Goal: Information Seeking & Learning: Learn about a topic

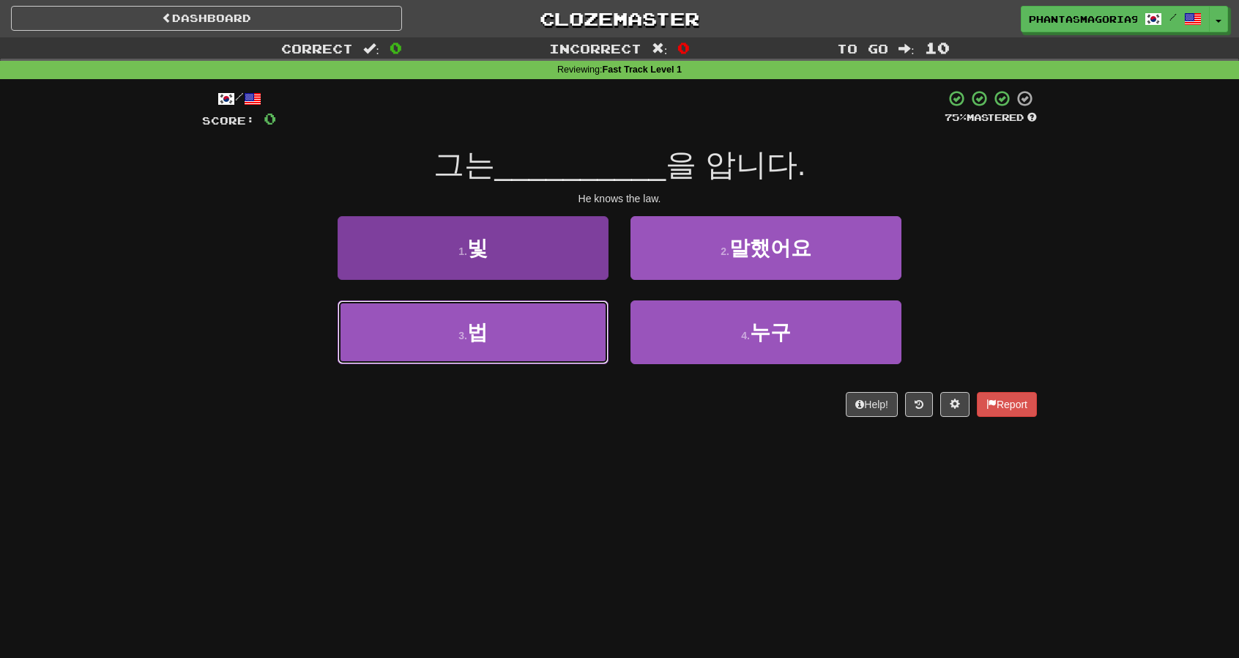
drag, startPoint x: 569, startPoint y: 337, endPoint x: 584, endPoint y: 330, distance: 16.7
click at [568, 337] on button "3 . 법" at bounding box center [473, 332] width 271 height 64
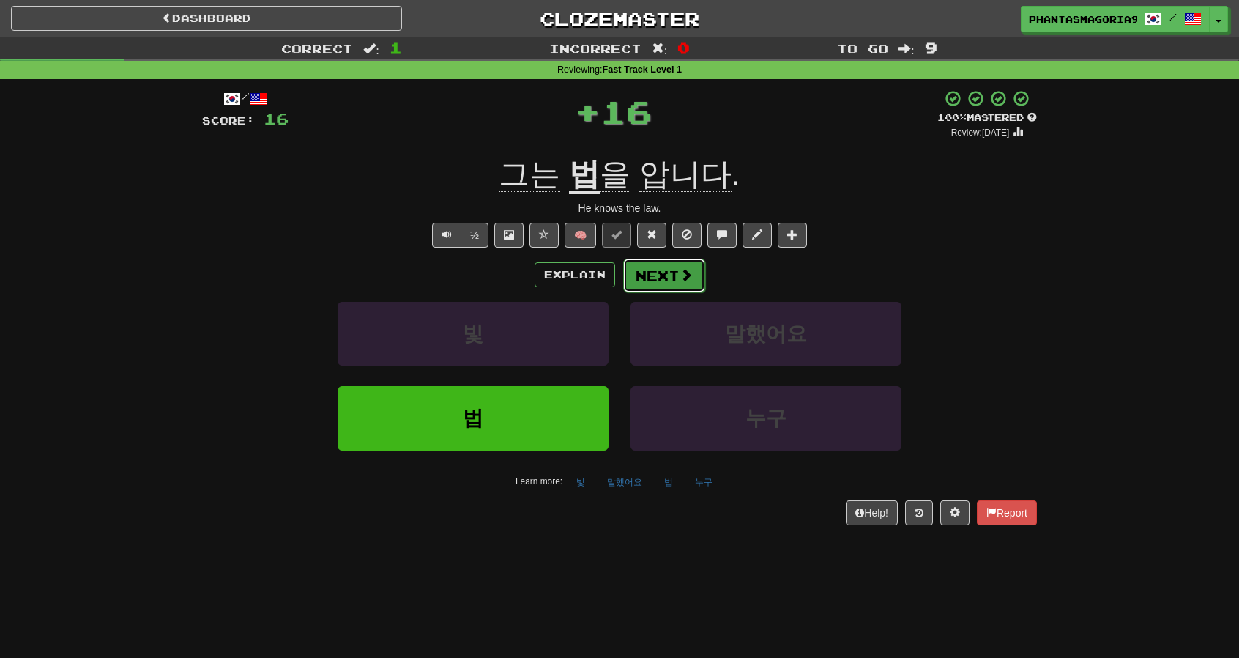
click at [694, 260] on button "Next" at bounding box center [664, 275] width 82 height 34
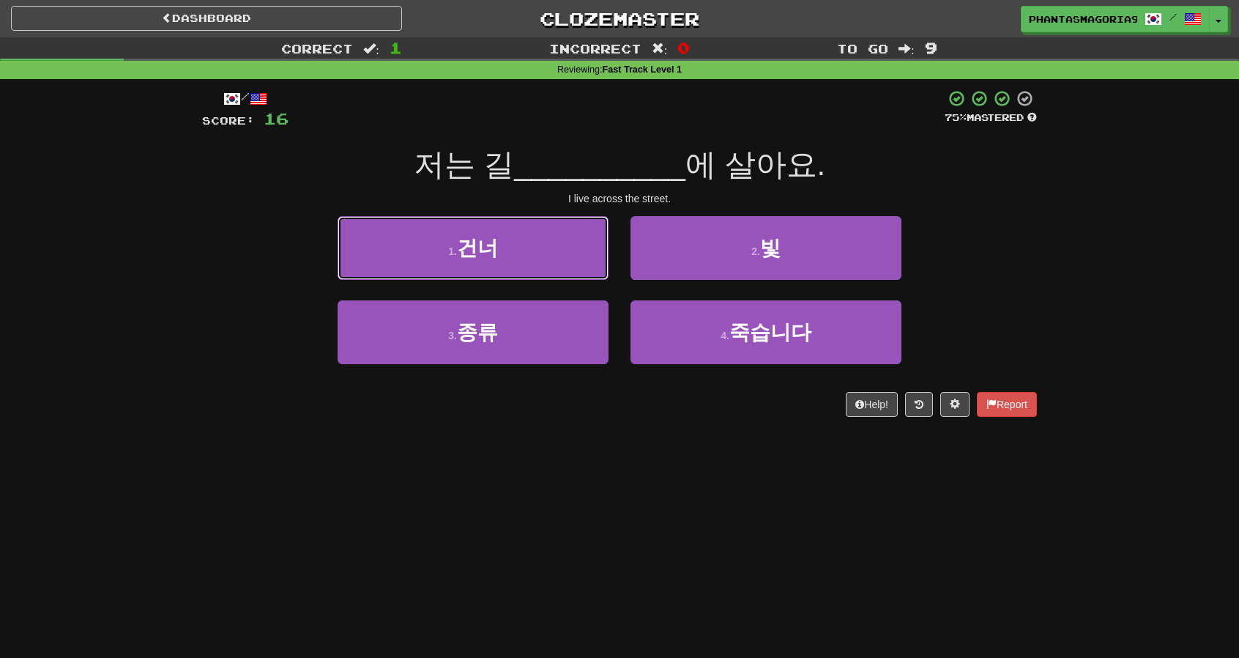
click at [524, 250] on button "1 . 건너" at bounding box center [473, 248] width 271 height 64
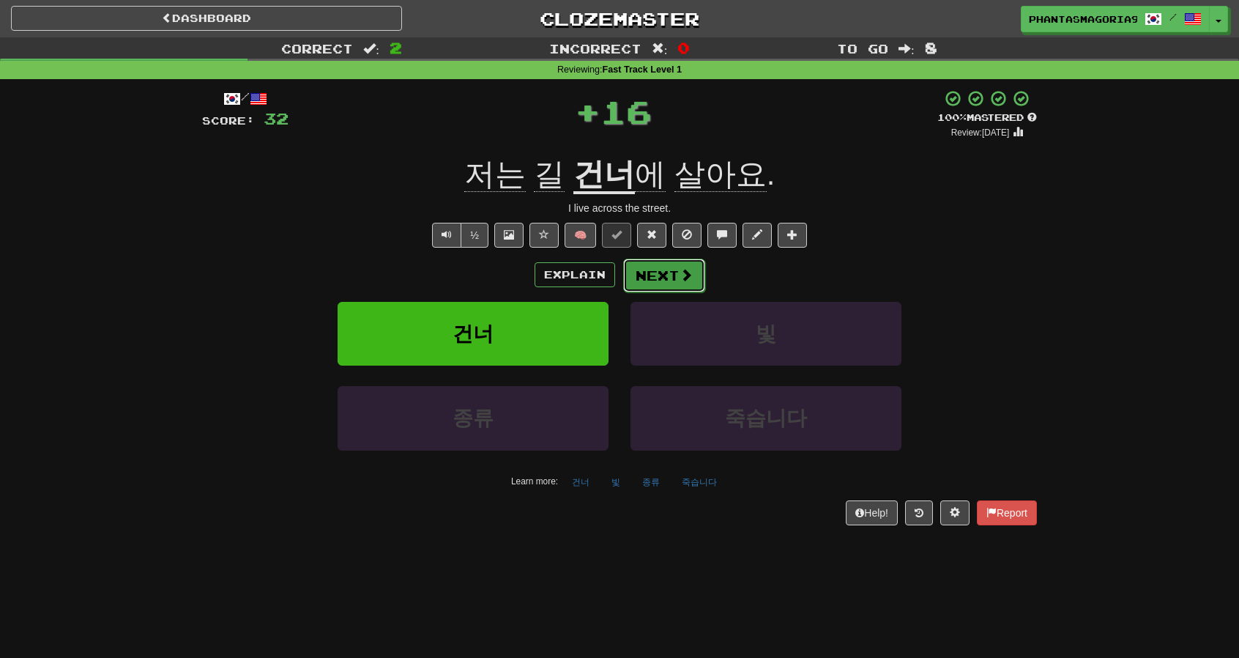
click at [690, 278] on span at bounding box center [686, 274] width 13 height 13
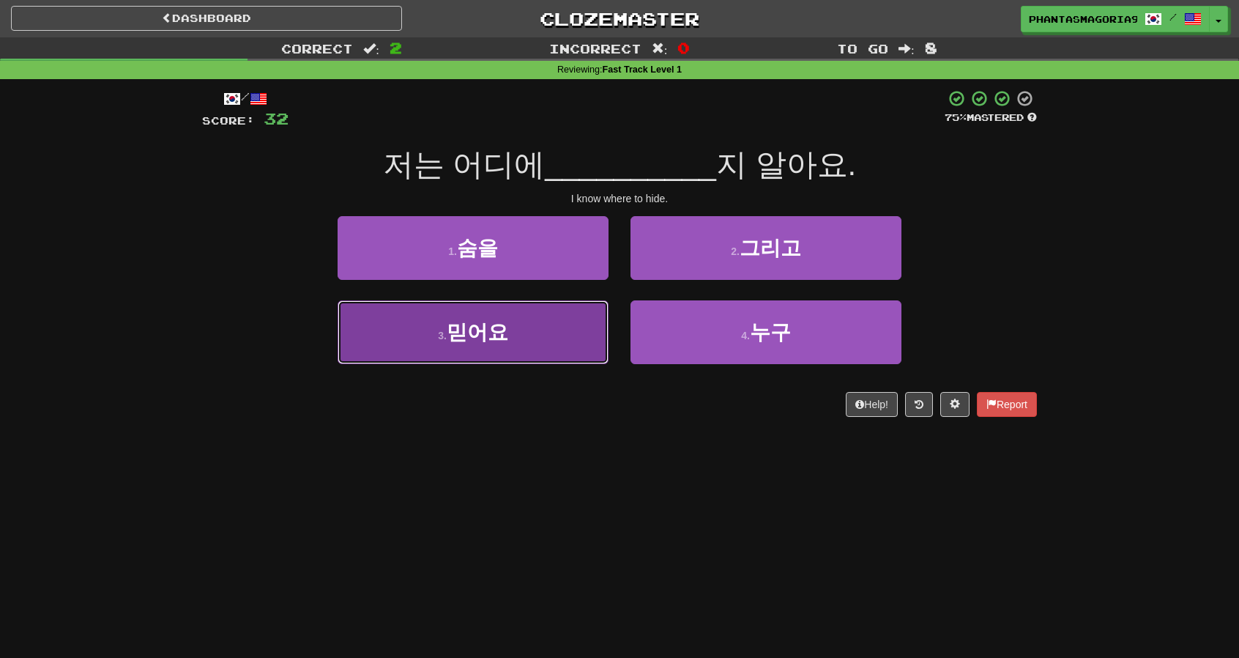
click at [551, 338] on button "3 . 믿어요" at bounding box center [473, 332] width 271 height 64
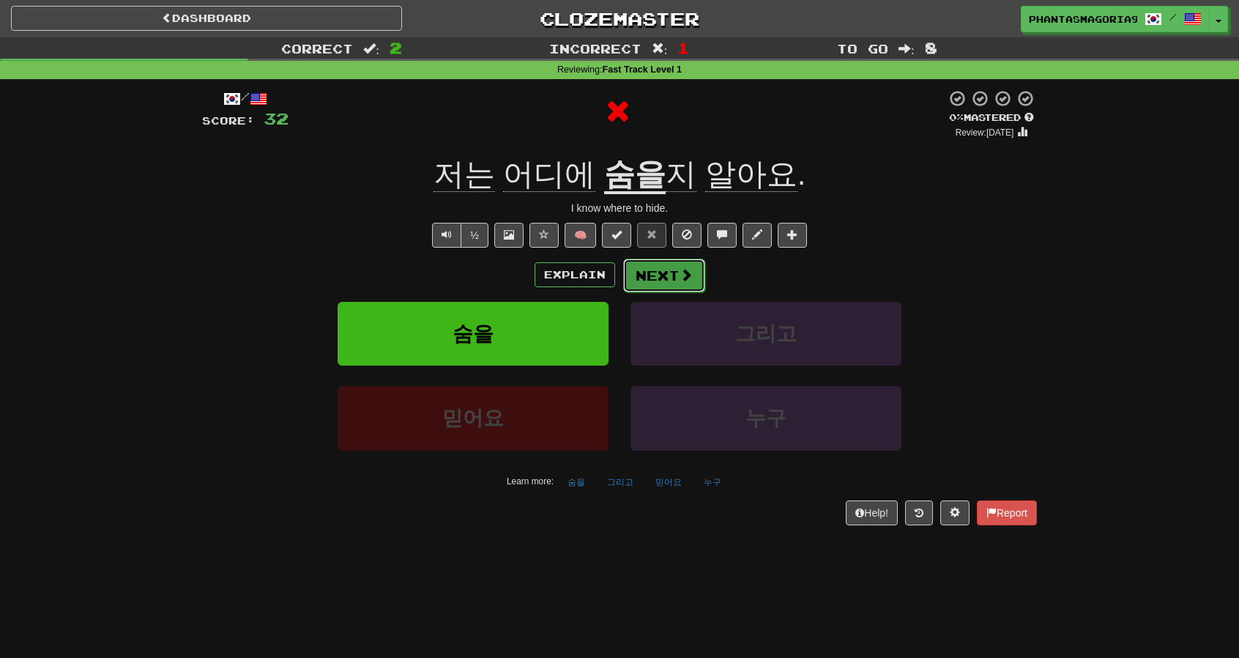
click at [671, 275] on button "Next" at bounding box center [664, 275] width 82 height 34
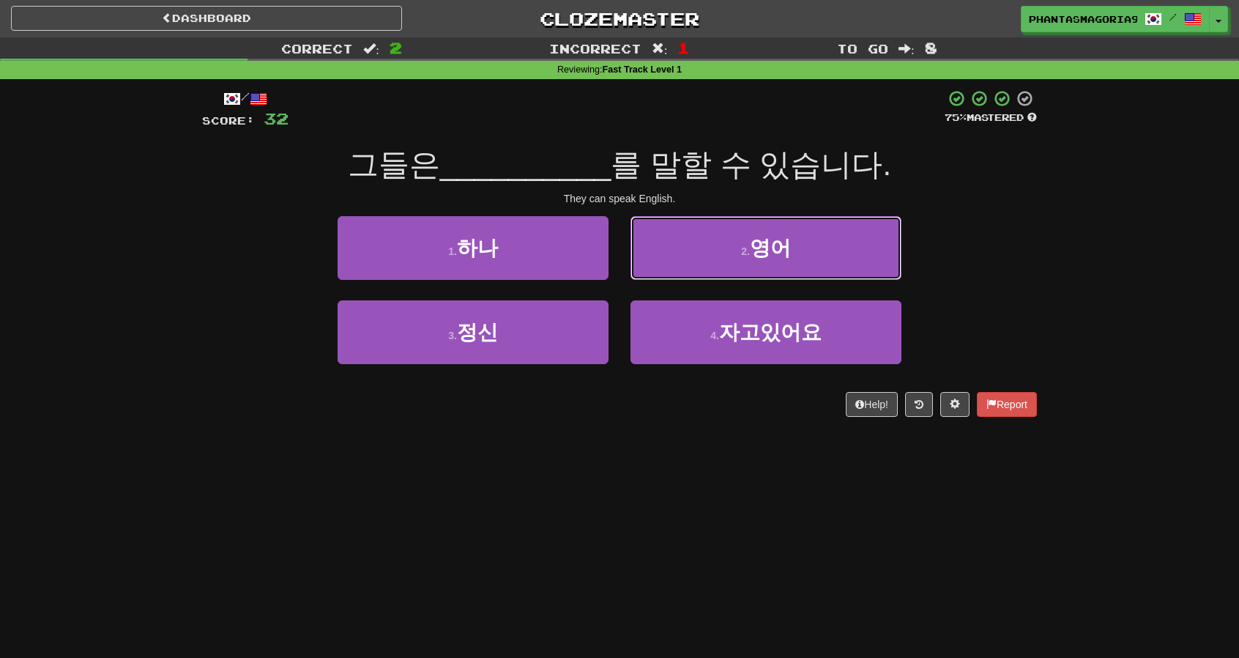
click at [830, 247] on button "2 . 영어" at bounding box center [765, 248] width 271 height 64
click at [708, 417] on div "/ Score: 32 75 % Mastered 그들은 __________ 를 말할 수 있습니다. They can speak English. 1…" at bounding box center [619, 252] width 835 height 327
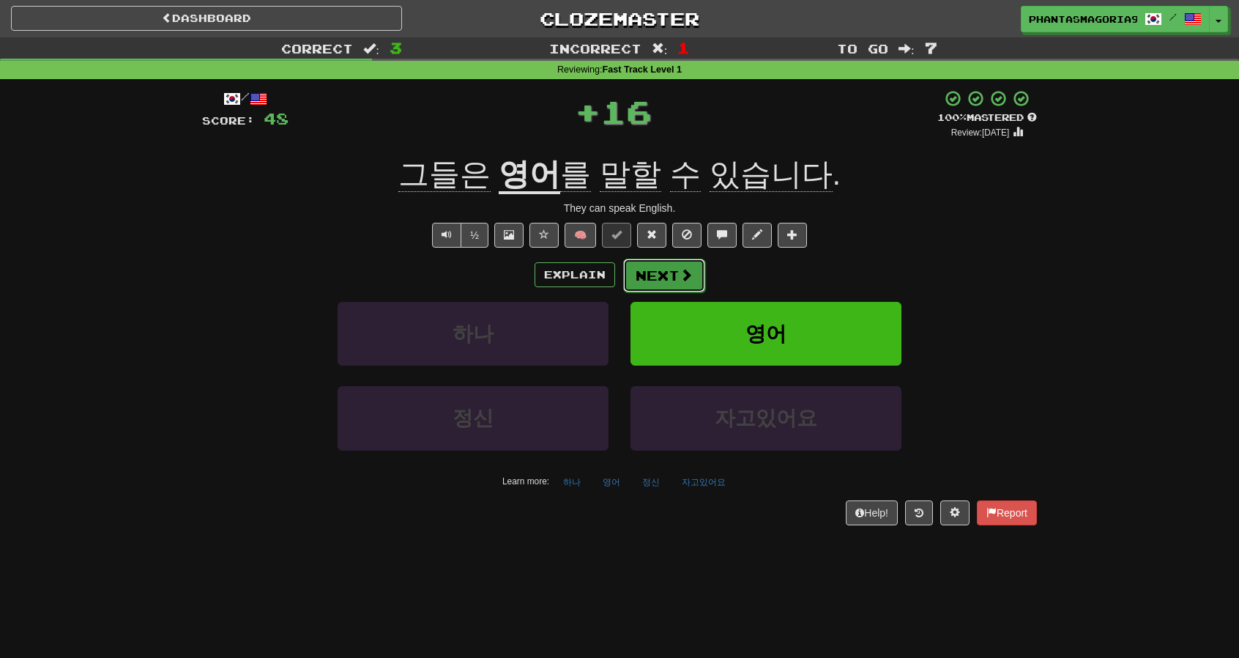
click at [659, 272] on button "Next" at bounding box center [664, 275] width 82 height 34
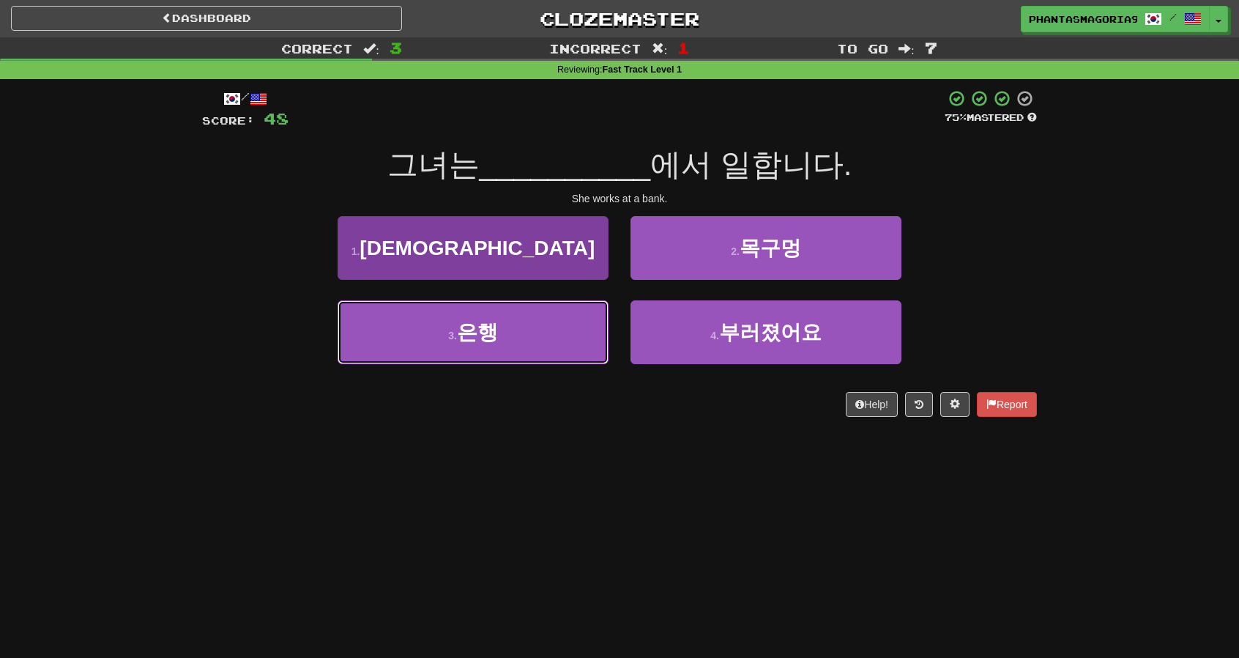
drag, startPoint x: 548, startPoint y: 324, endPoint x: 595, endPoint y: 309, distance: 49.1
click at [548, 324] on button "3 . 은행" at bounding box center [473, 332] width 271 height 64
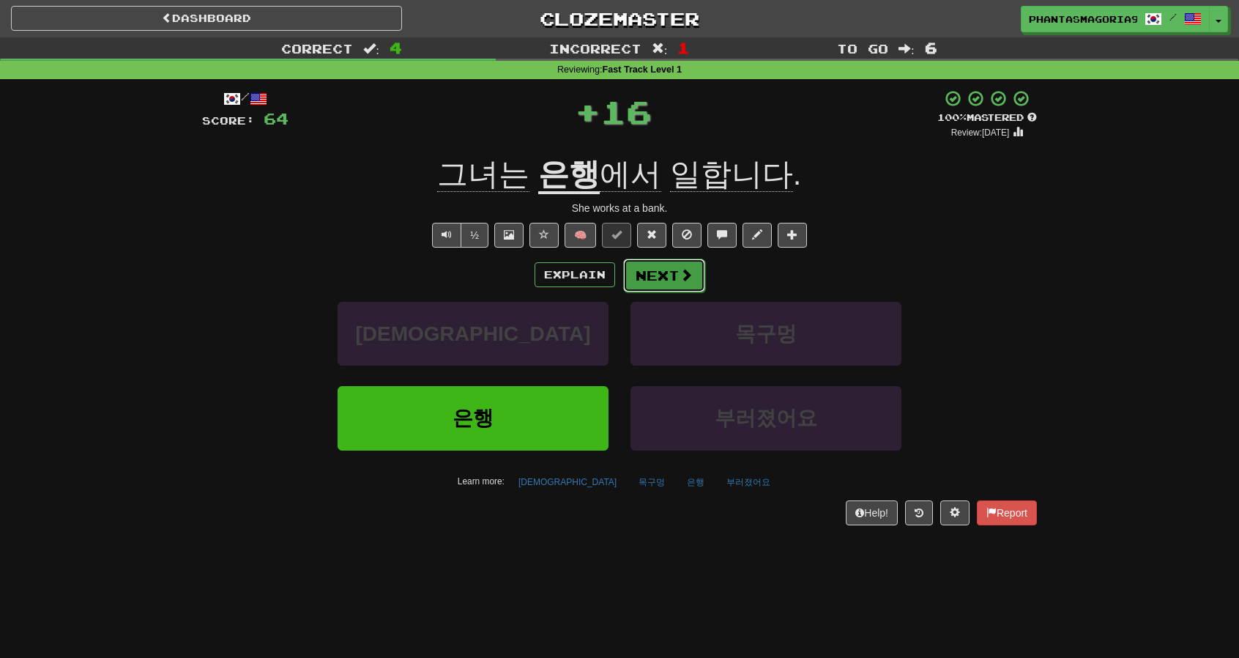
click at [669, 285] on button "Next" at bounding box center [664, 275] width 82 height 34
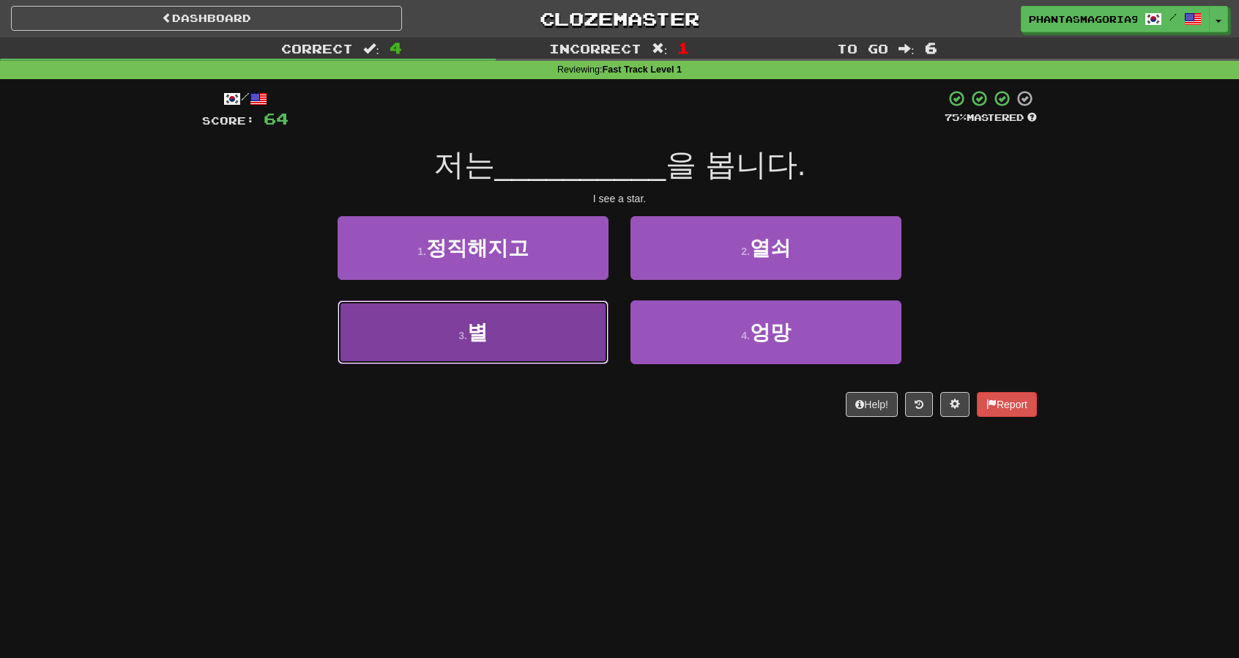
click at [548, 323] on button "3 . 별" at bounding box center [473, 332] width 271 height 64
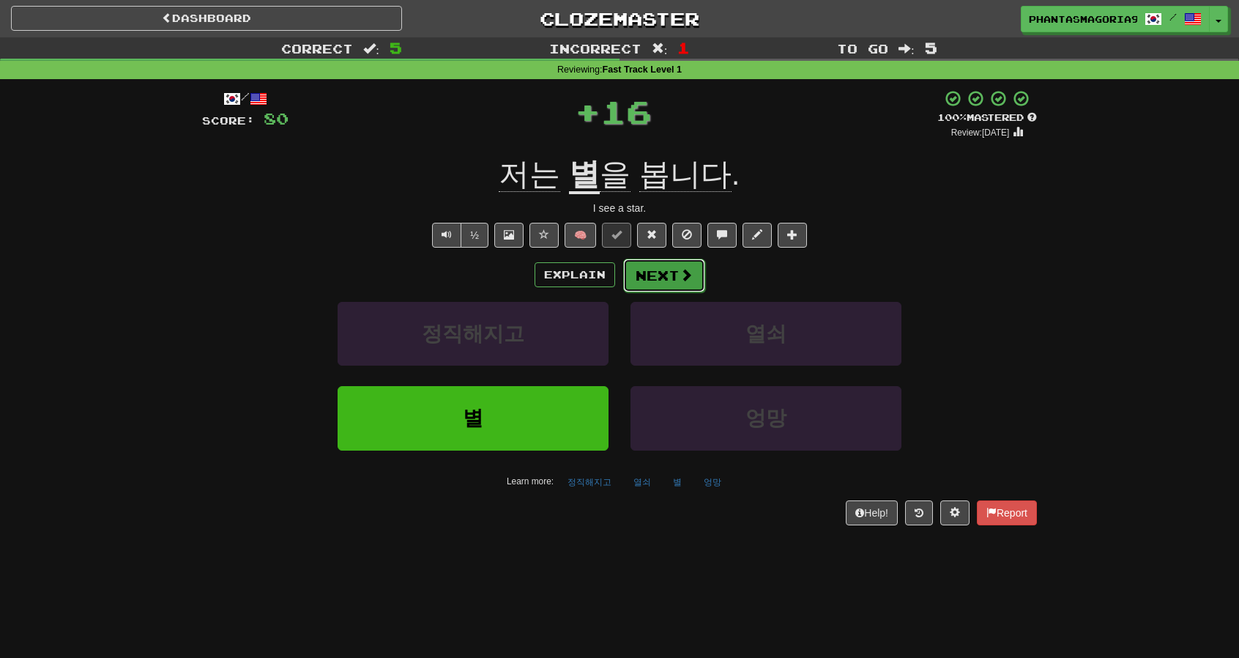
click at [628, 269] on button "Next" at bounding box center [664, 275] width 82 height 34
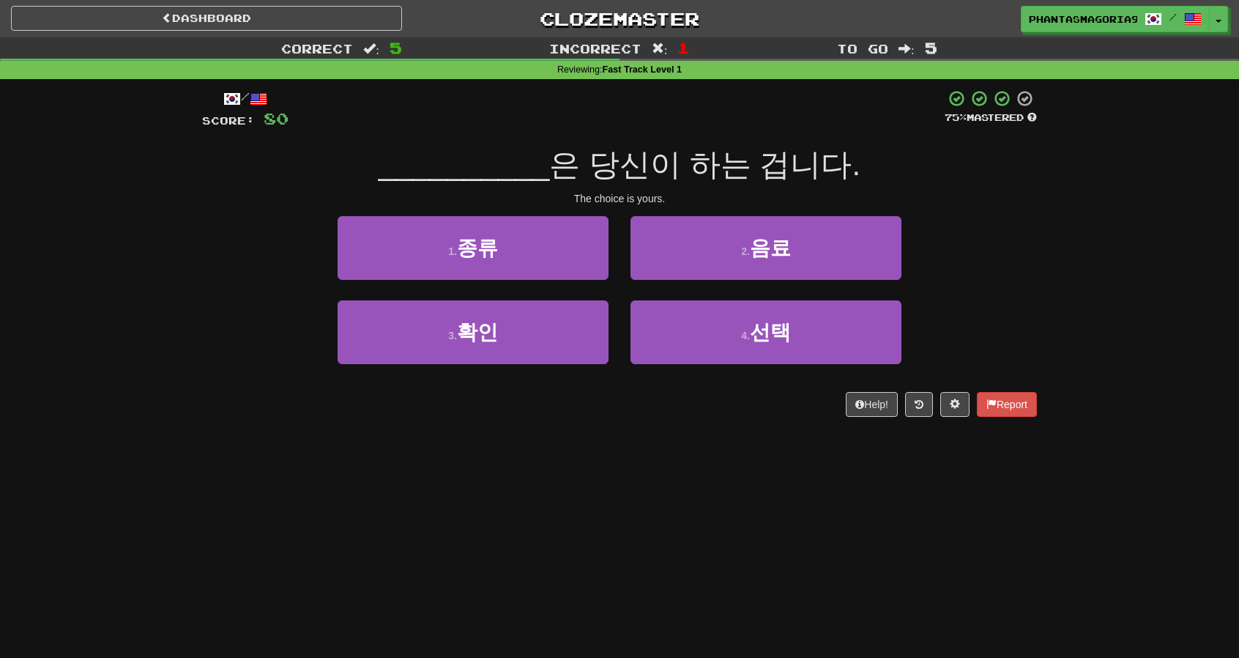
click at [585, 366] on div "3 . 확인" at bounding box center [473, 342] width 293 height 84
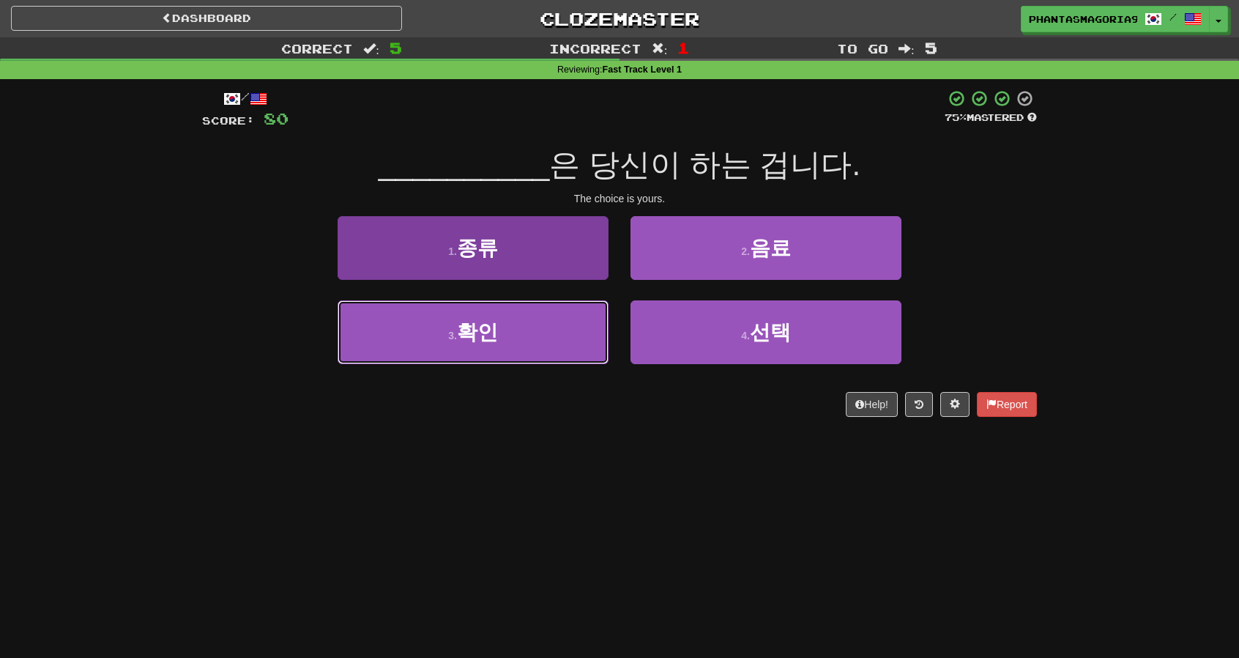
click at [578, 335] on button "3 . 확인" at bounding box center [473, 332] width 271 height 64
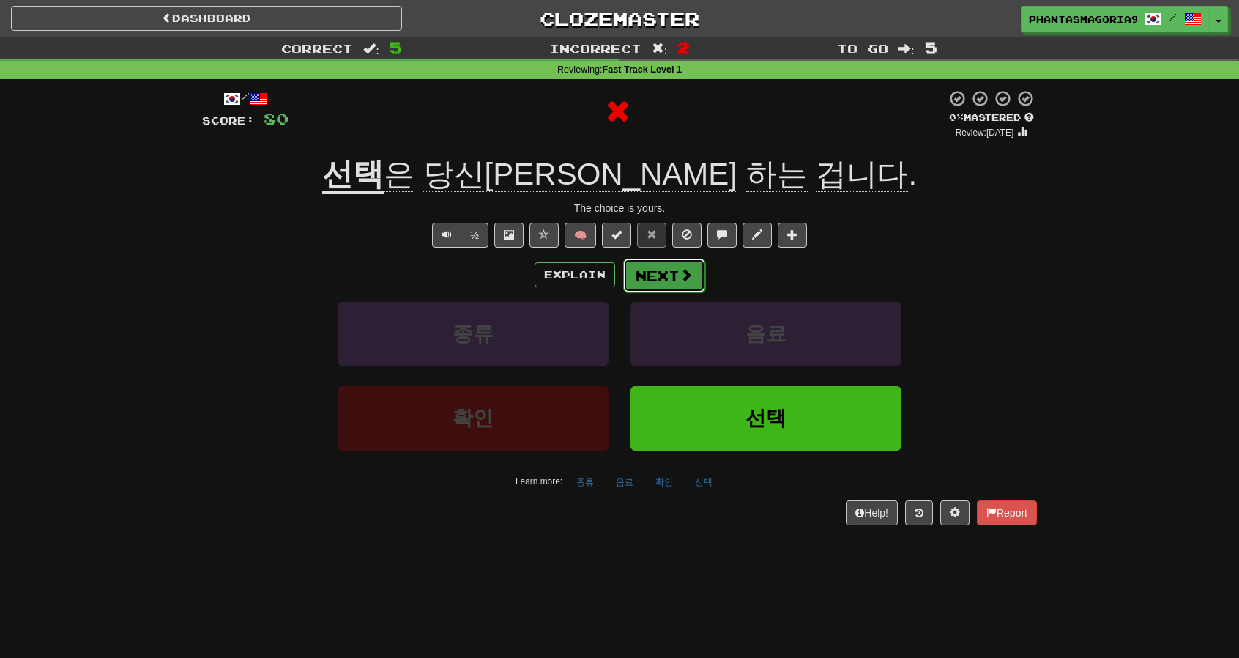
click at [680, 269] on span at bounding box center [686, 274] width 13 height 13
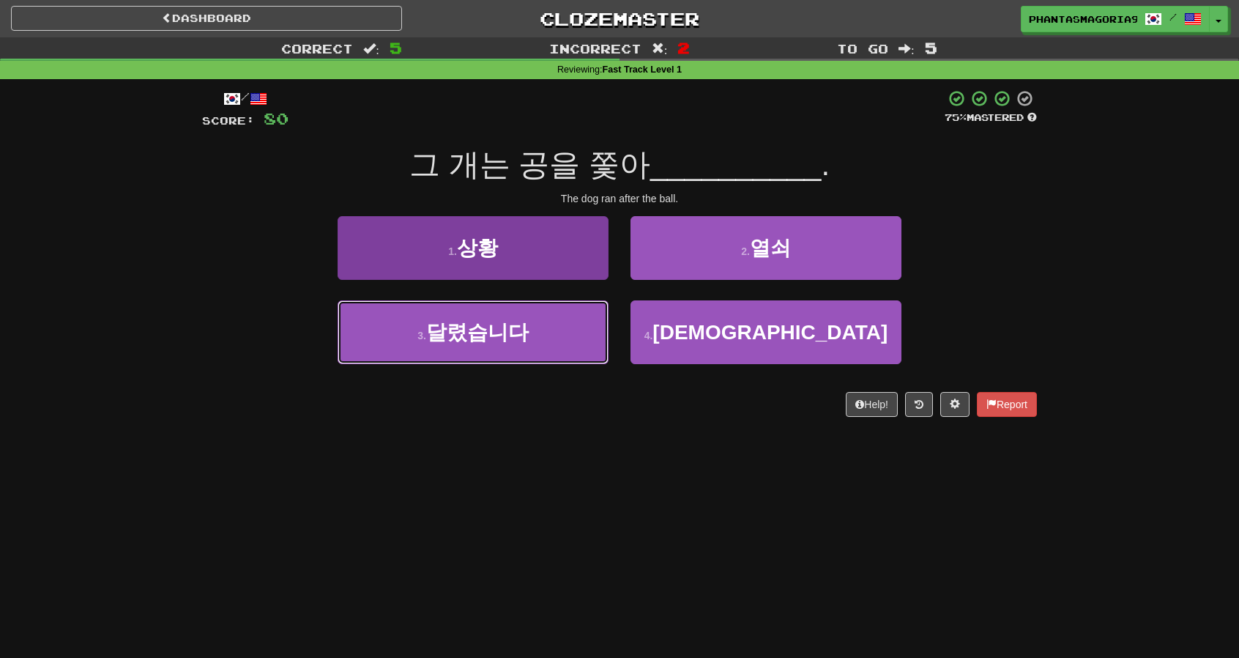
drag, startPoint x: 562, startPoint y: 327, endPoint x: 599, endPoint y: 304, distance: 43.7
click at [561, 327] on button "3 . 달렸습니다" at bounding box center [473, 332] width 271 height 64
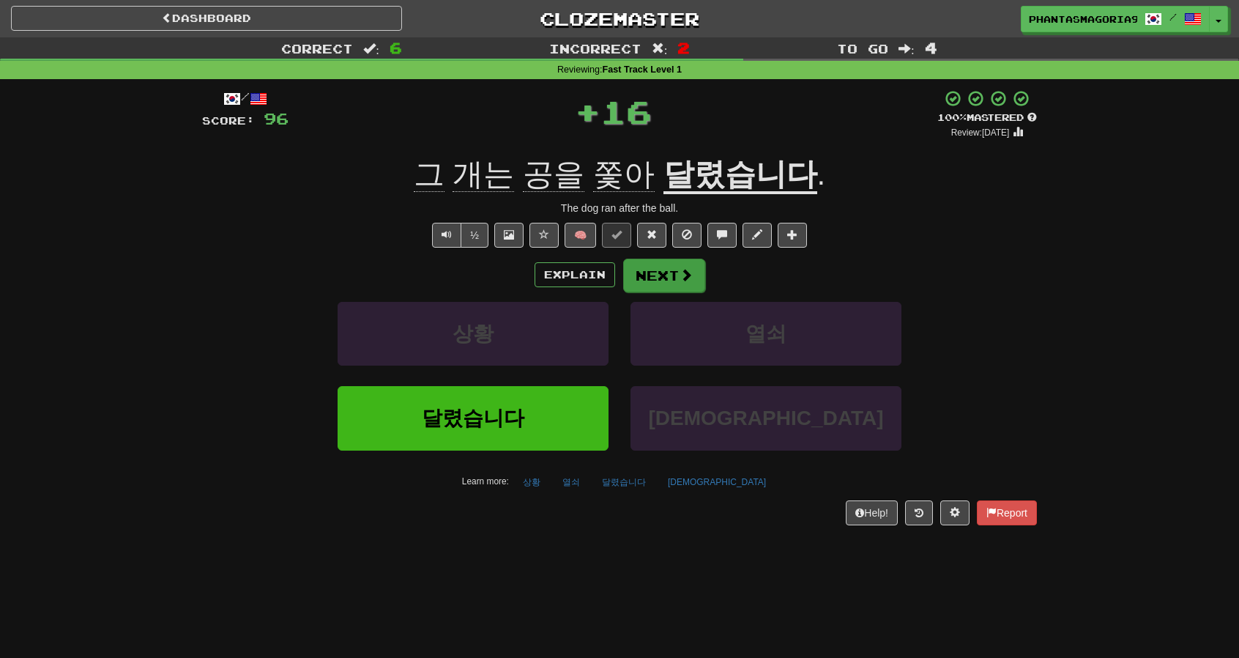
click at [661, 258] on div "Explain Next" at bounding box center [619, 275] width 835 height 34
click at [651, 272] on button "Next" at bounding box center [664, 275] width 82 height 34
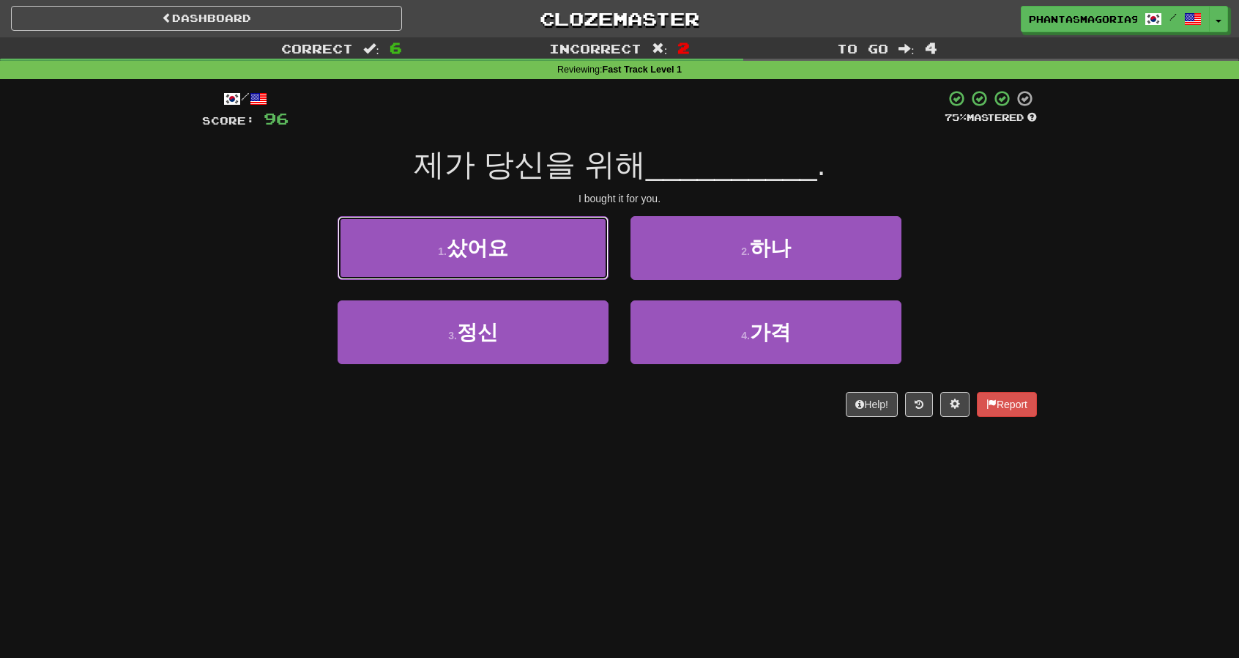
drag, startPoint x: 571, startPoint y: 250, endPoint x: 581, endPoint y: 247, distance: 10.7
click at [571, 250] on button "1 . 샀어요" at bounding box center [473, 248] width 271 height 64
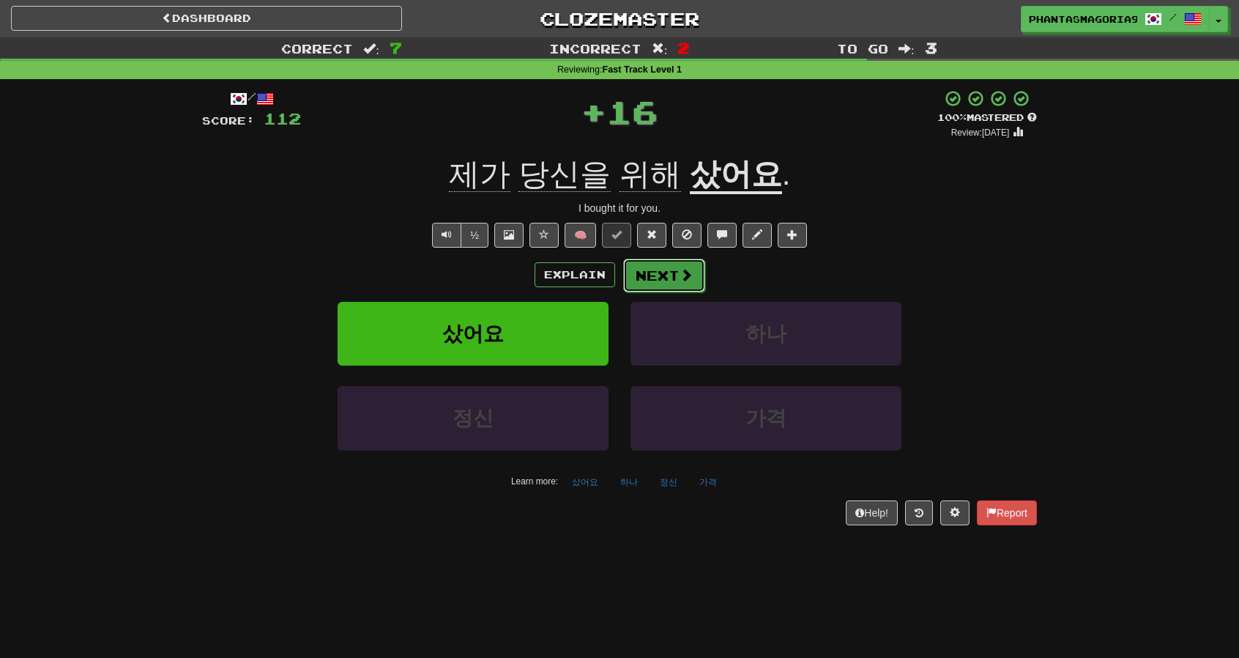
click at [672, 275] on button "Next" at bounding box center [664, 275] width 82 height 34
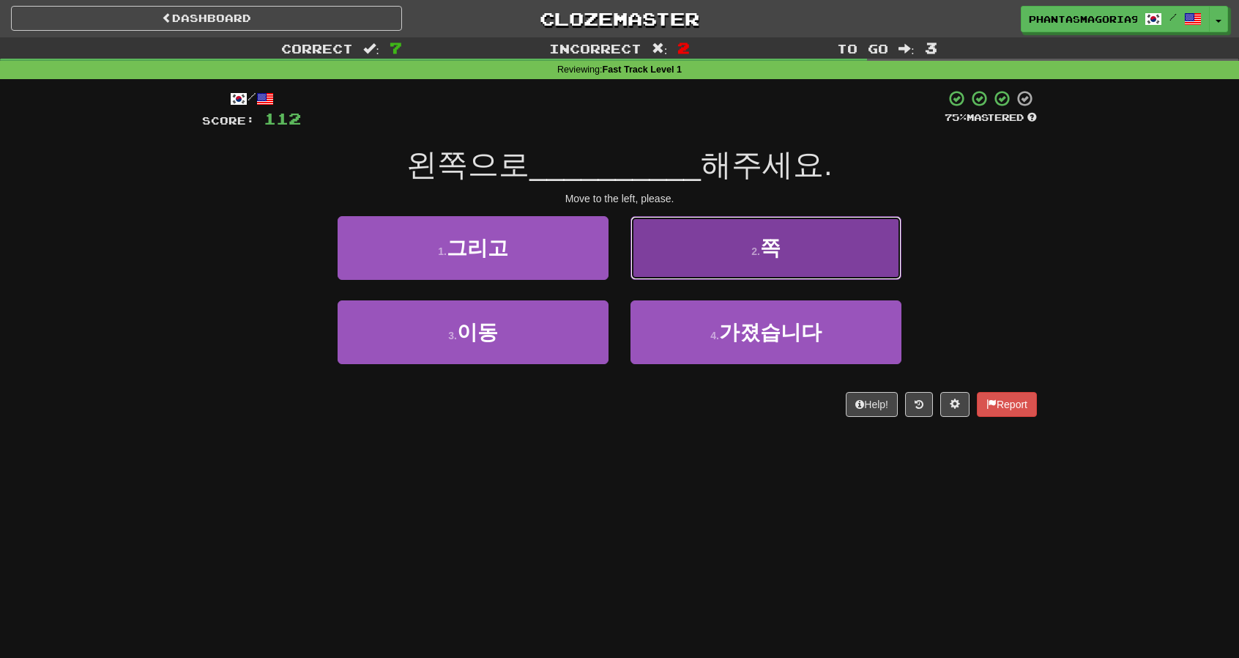
click at [709, 254] on button "2 . 쪽" at bounding box center [765, 248] width 271 height 64
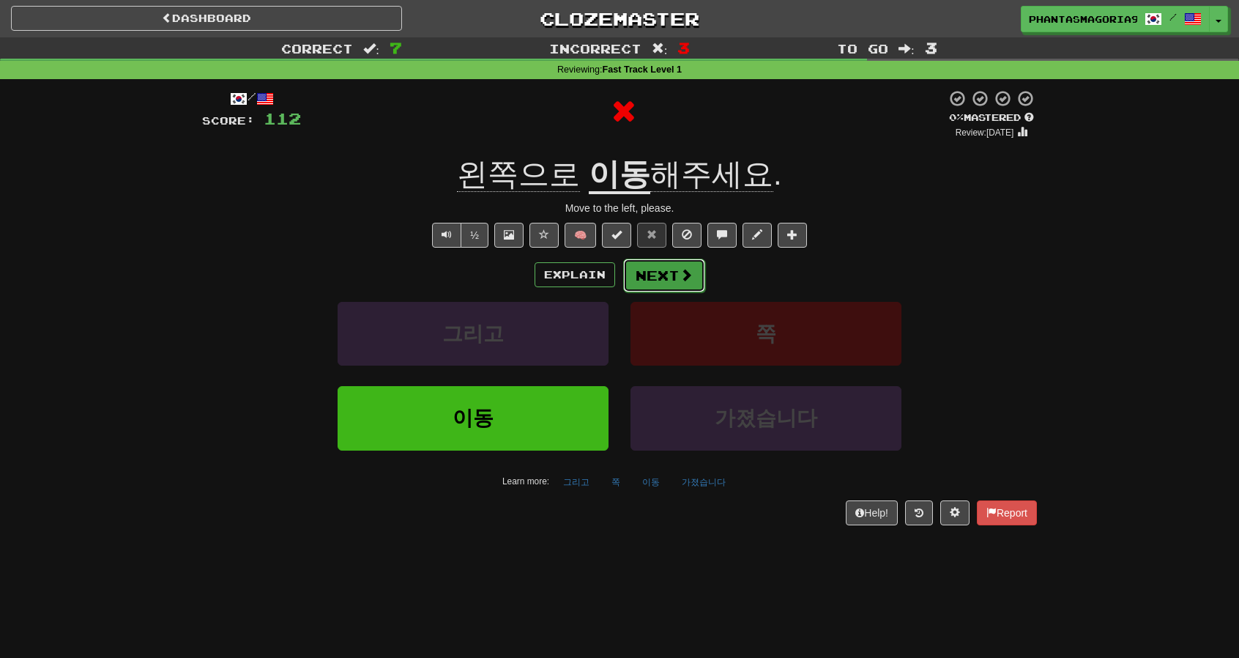
click at [682, 283] on button "Next" at bounding box center [664, 275] width 82 height 34
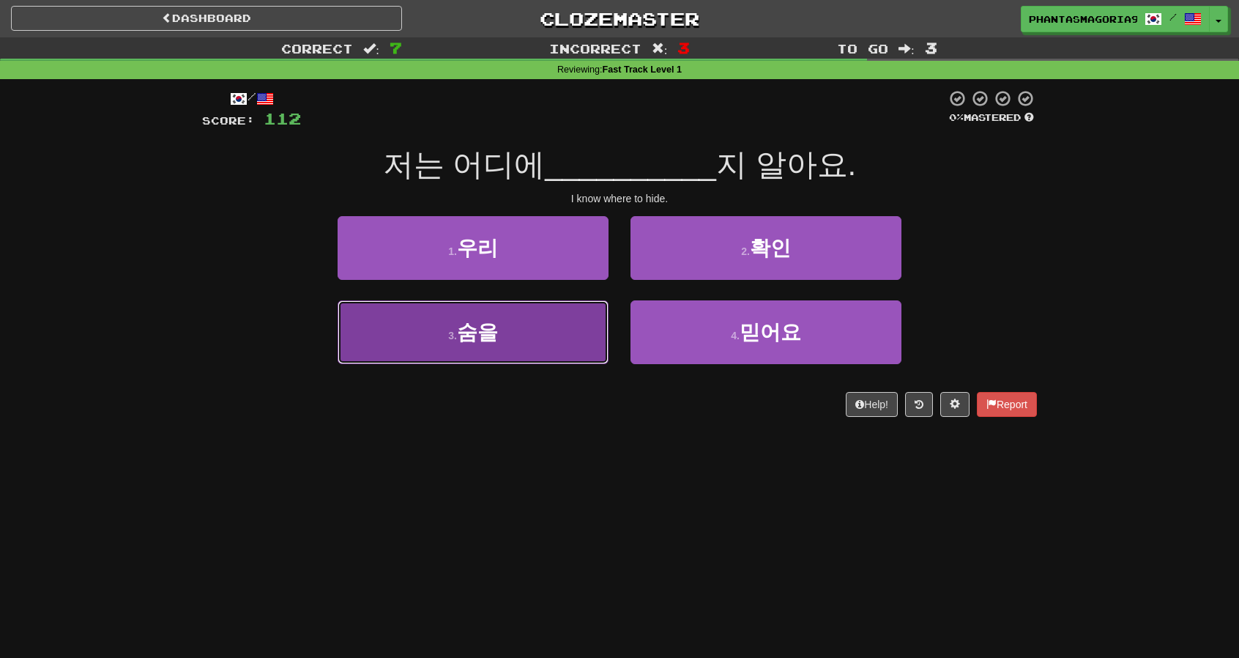
click at [583, 326] on button "3 . 숨을" at bounding box center [473, 332] width 271 height 64
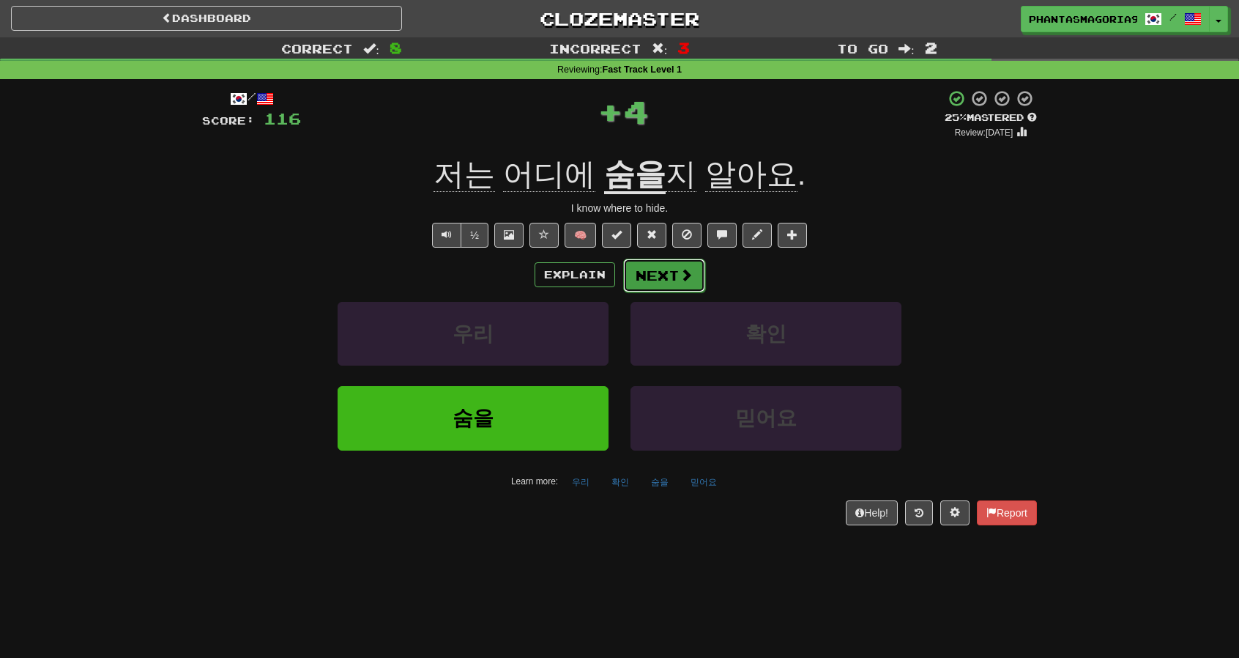
click at [640, 288] on button "Next" at bounding box center [664, 275] width 82 height 34
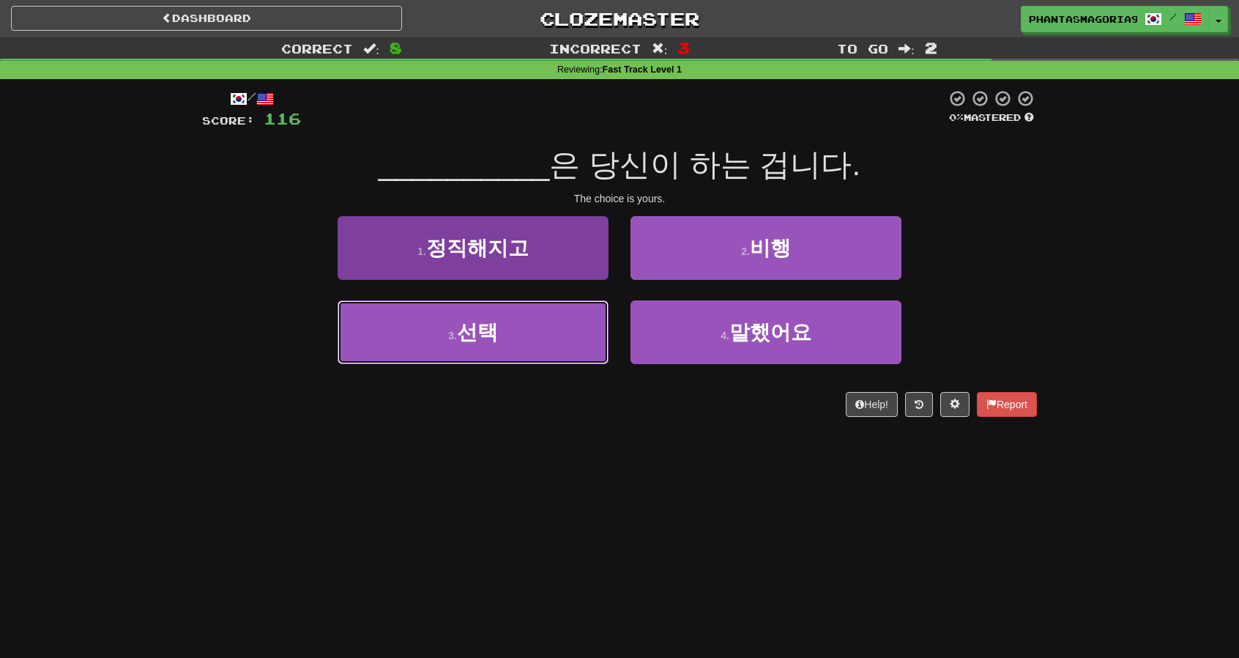
drag, startPoint x: 556, startPoint y: 326, endPoint x: 592, endPoint y: 302, distance: 42.2
click at [558, 325] on button "3 . 선택" at bounding box center [473, 332] width 271 height 64
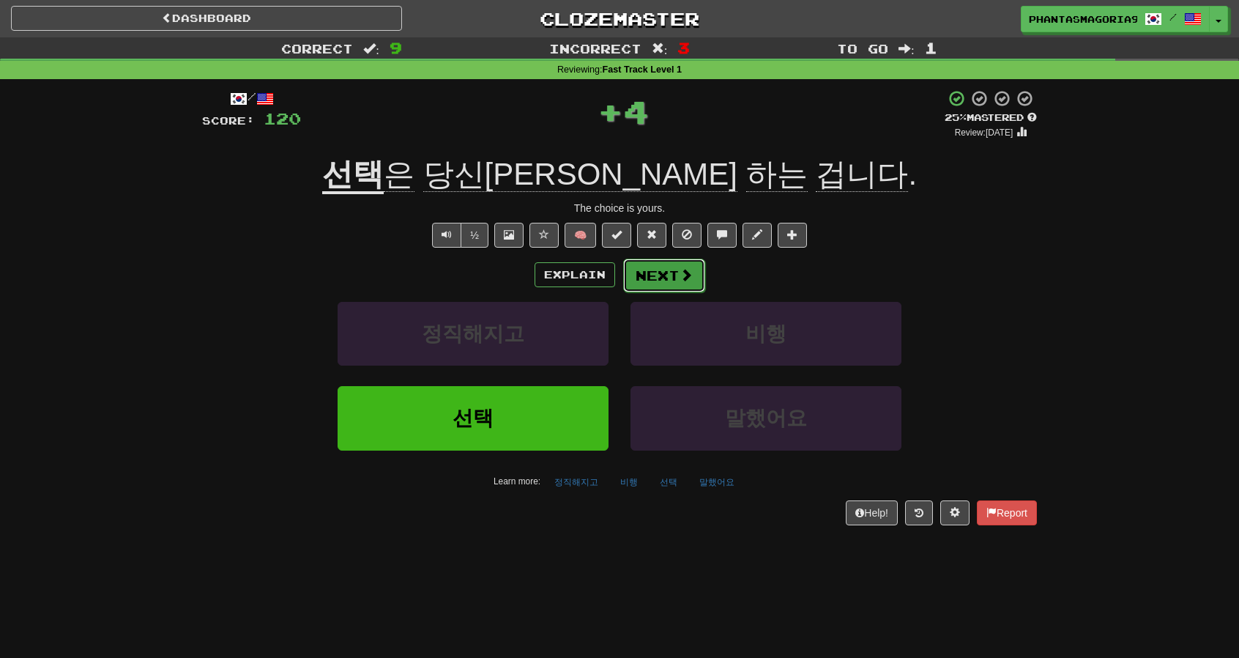
click at [649, 274] on button "Next" at bounding box center [664, 275] width 82 height 34
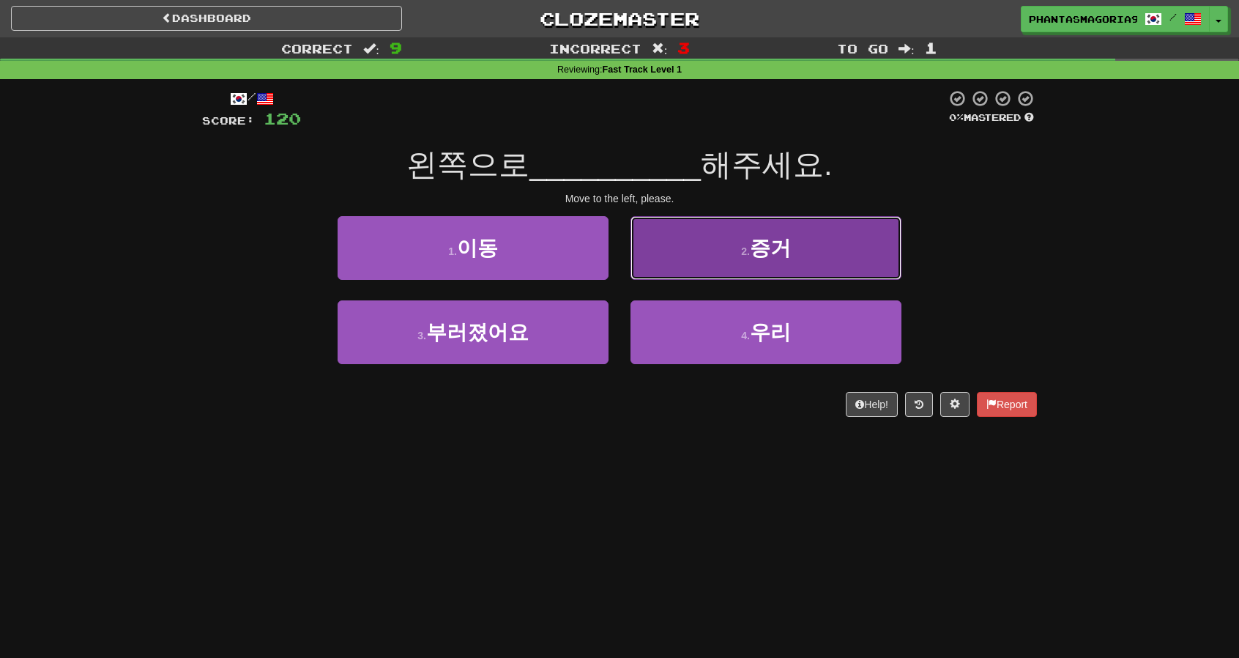
click at [700, 260] on button "2 . 증거" at bounding box center [765, 248] width 271 height 64
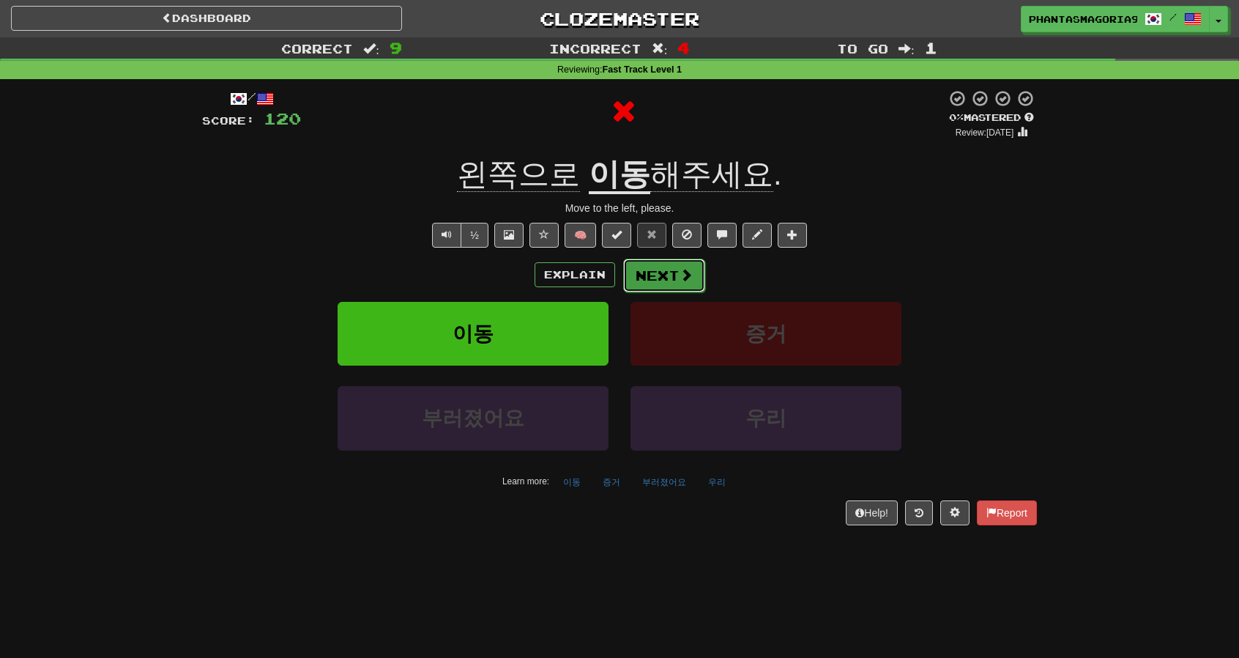
click at [672, 267] on button "Next" at bounding box center [664, 275] width 82 height 34
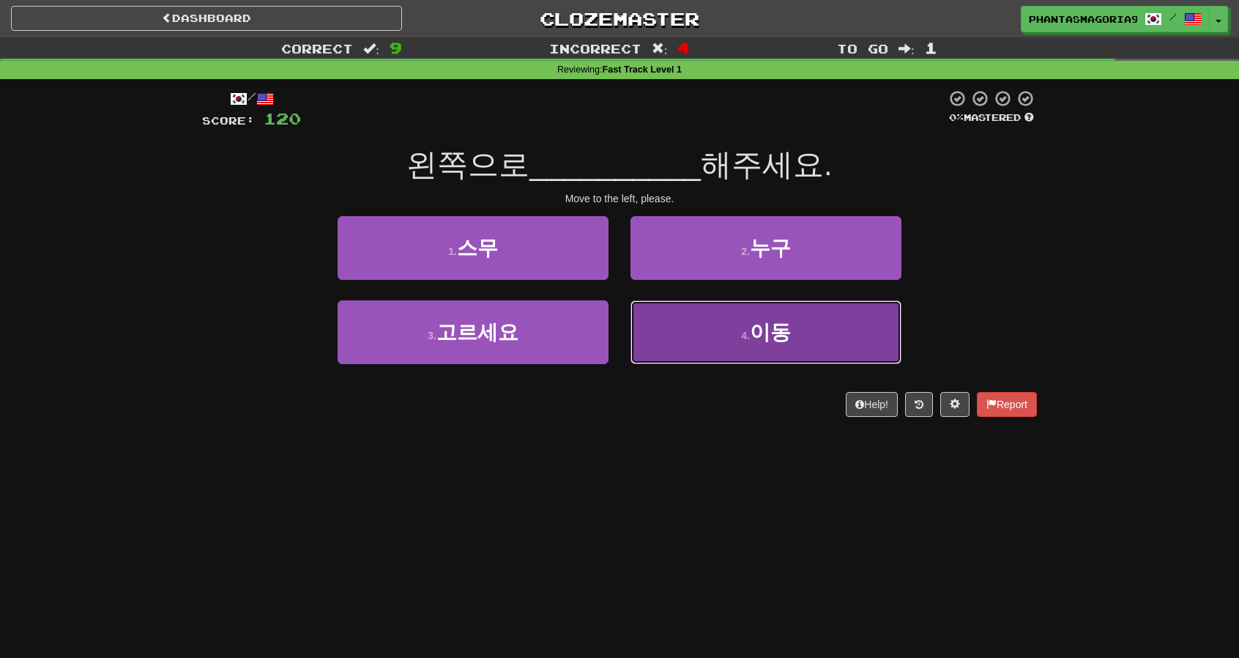
click at [764, 337] on span "이동" at bounding box center [770, 332] width 41 height 23
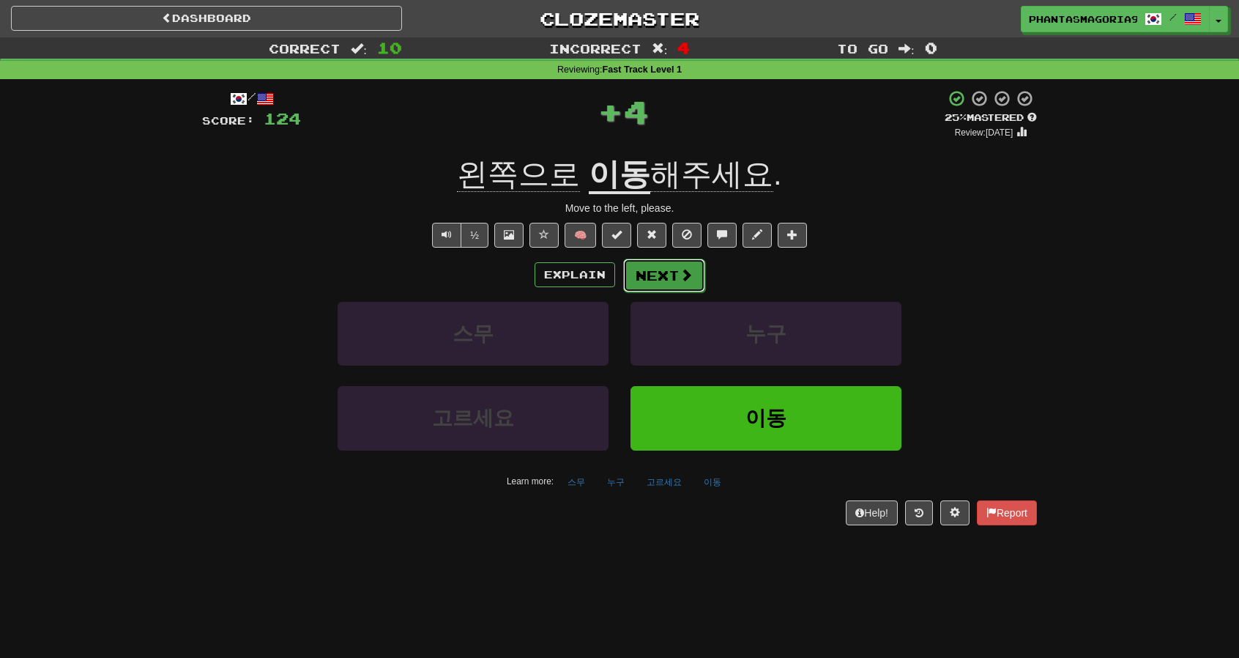
click at [677, 261] on button "Next" at bounding box center [664, 275] width 82 height 34
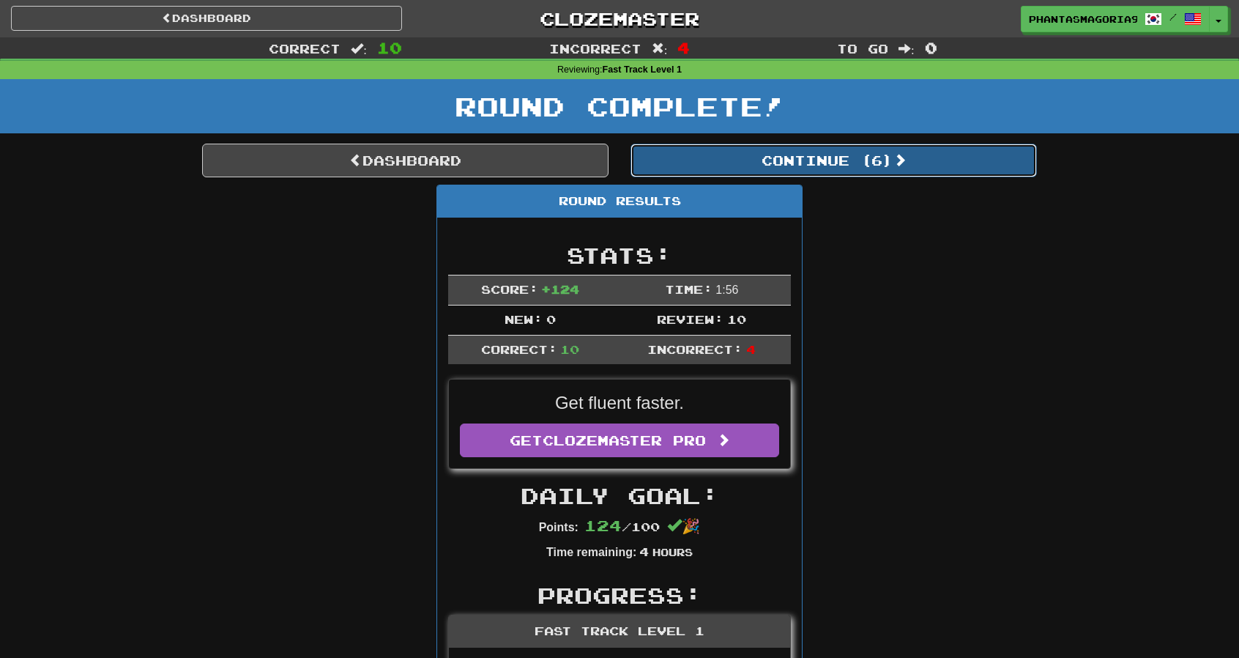
click at [792, 172] on button "Continue ( 6 )" at bounding box center [833, 161] width 406 height 34
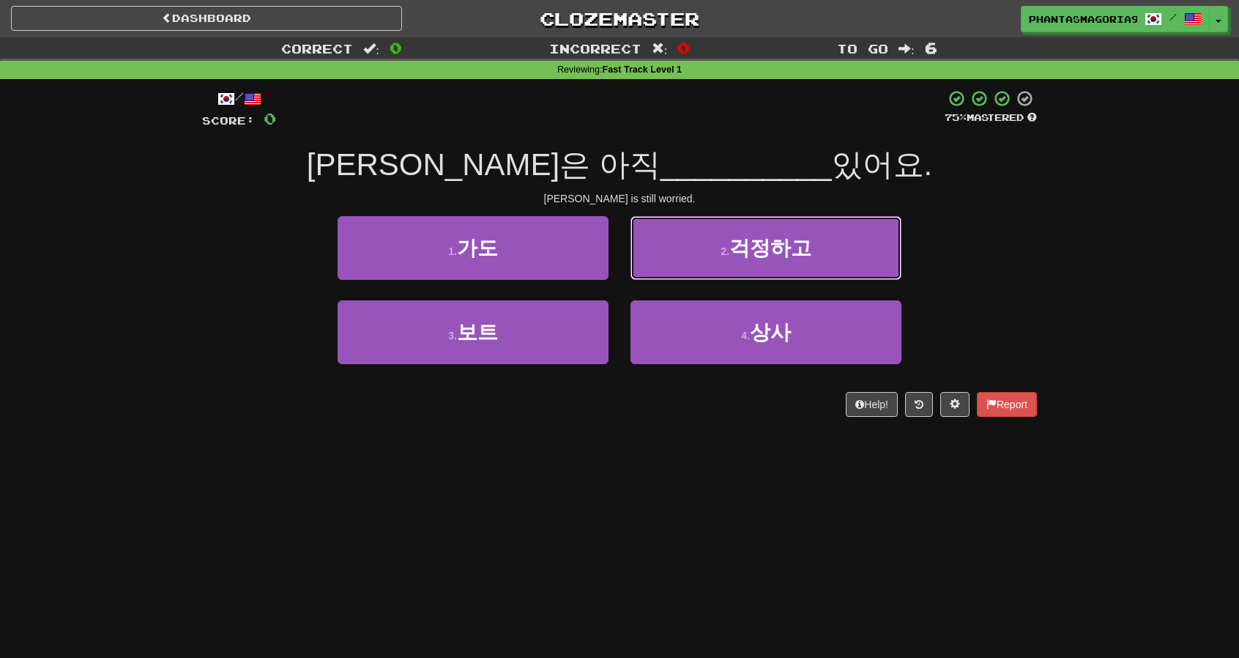
click at [810, 249] on span "걱정하고" at bounding box center [770, 248] width 82 height 23
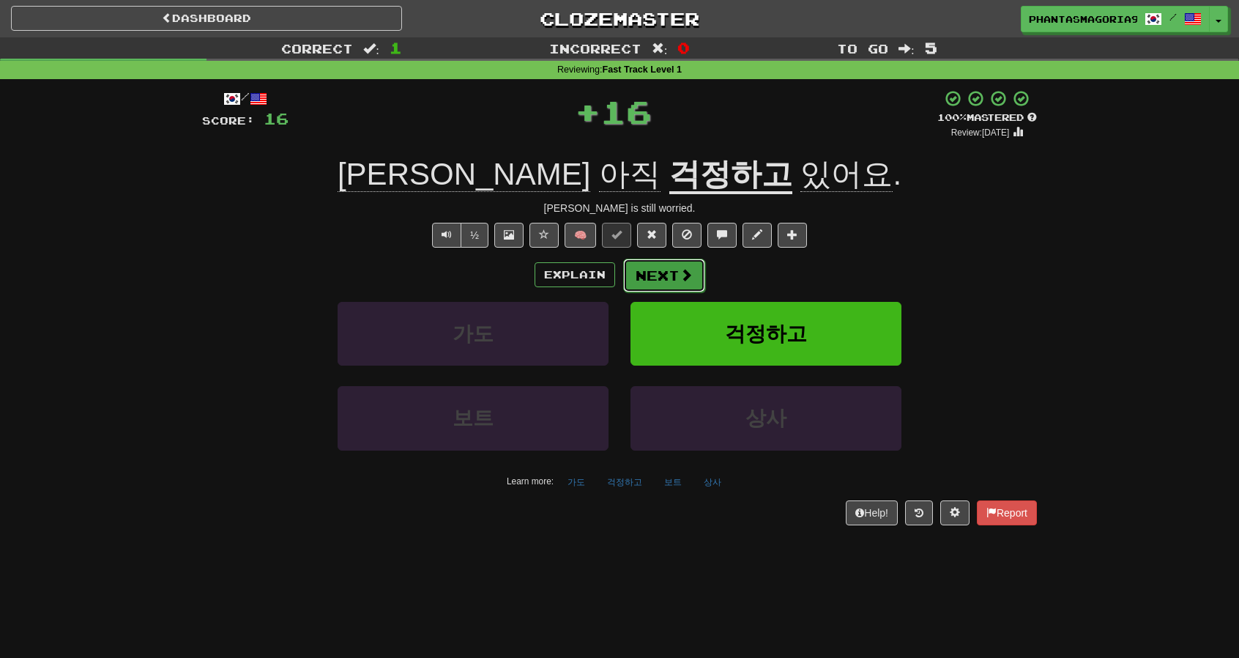
click at [659, 272] on button "Next" at bounding box center [664, 275] width 82 height 34
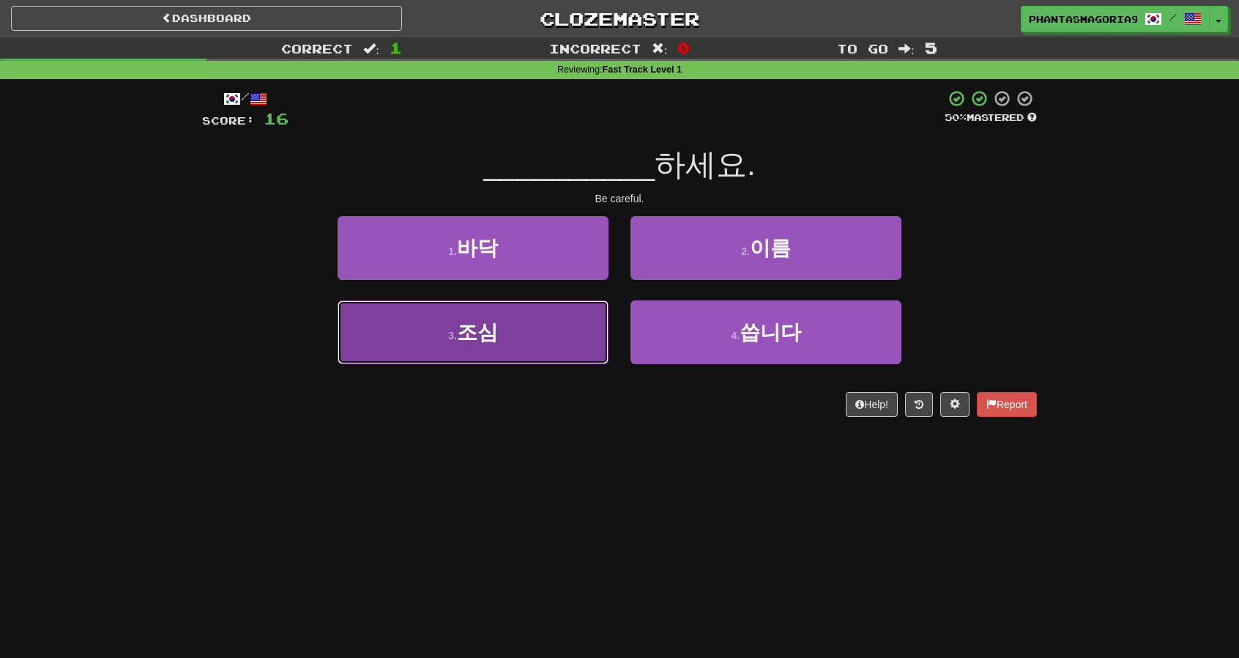
click at [588, 332] on button "3 . 조심" at bounding box center [473, 332] width 271 height 64
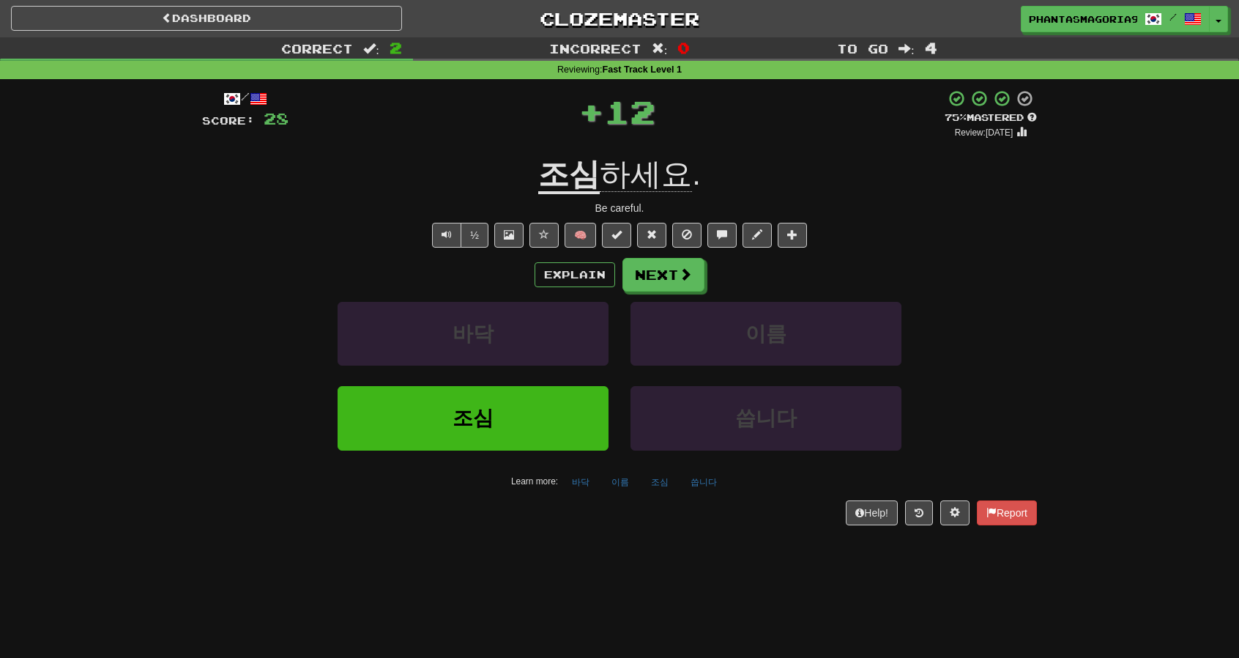
click at [704, 275] on div "Explain Next" at bounding box center [619, 275] width 835 height 34
click at [688, 285] on button "Next" at bounding box center [664, 275] width 82 height 34
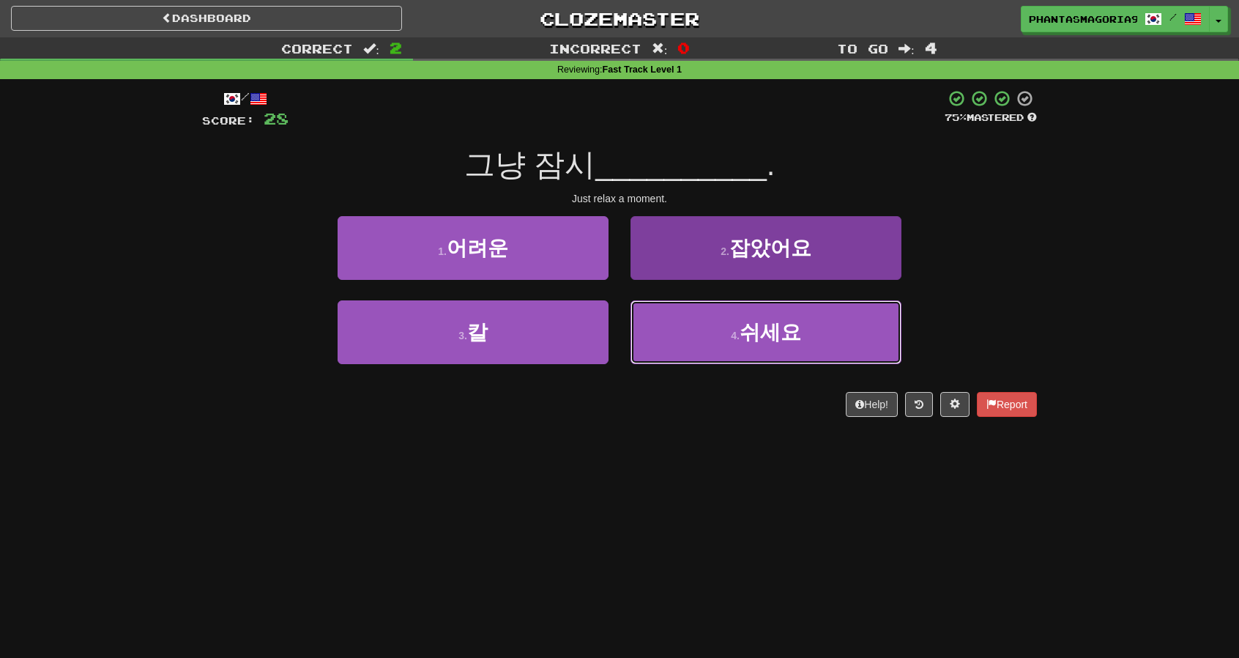
click at [652, 330] on button "4 . 쉬세요" at bounding box center [765, 332] width 271 height 64
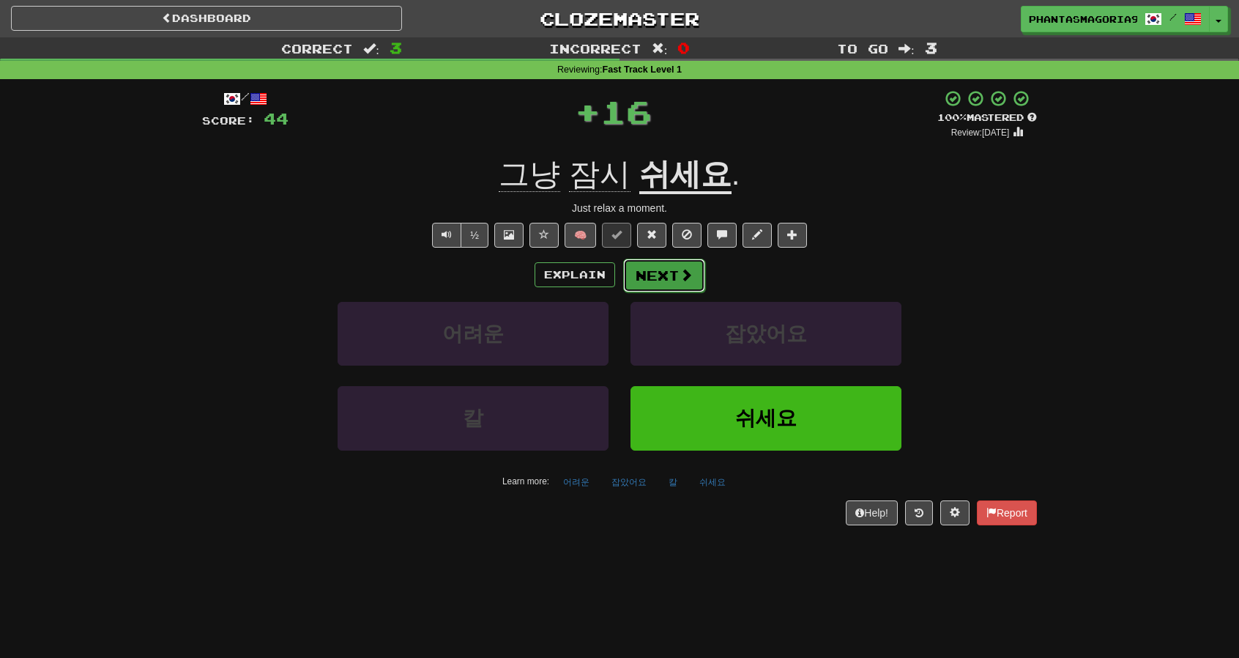
click at [666, 270] on button "Next" at bounding box center [664, 275] width 82 height 34
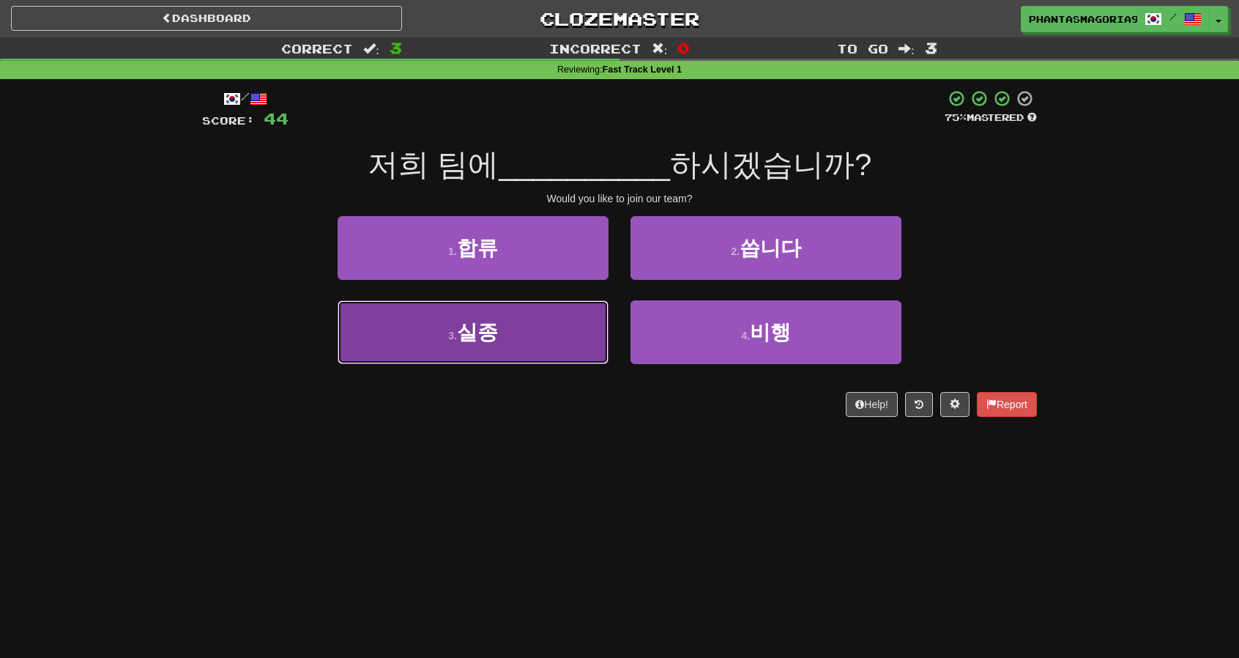
click at [499, 330] on button "3 . 실종" at bounding box center [473, 332] width 271 height 64
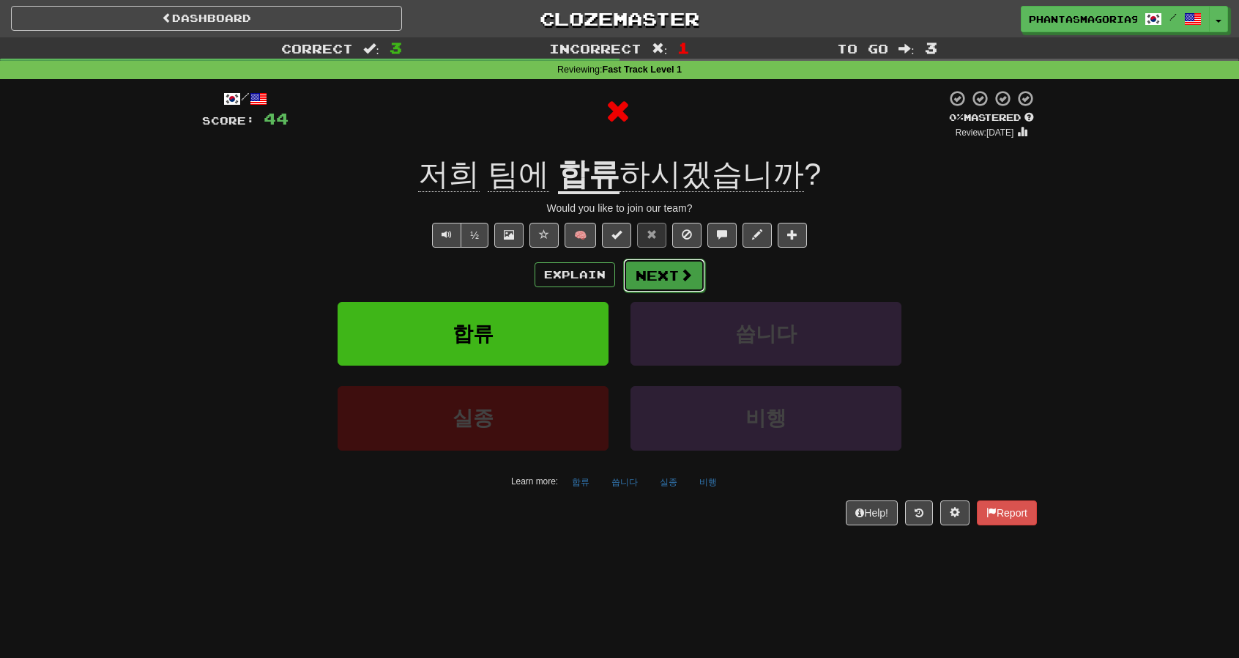
click at [649, 273] on button "Next" at bounding box center [664, 275] width 82 height 34
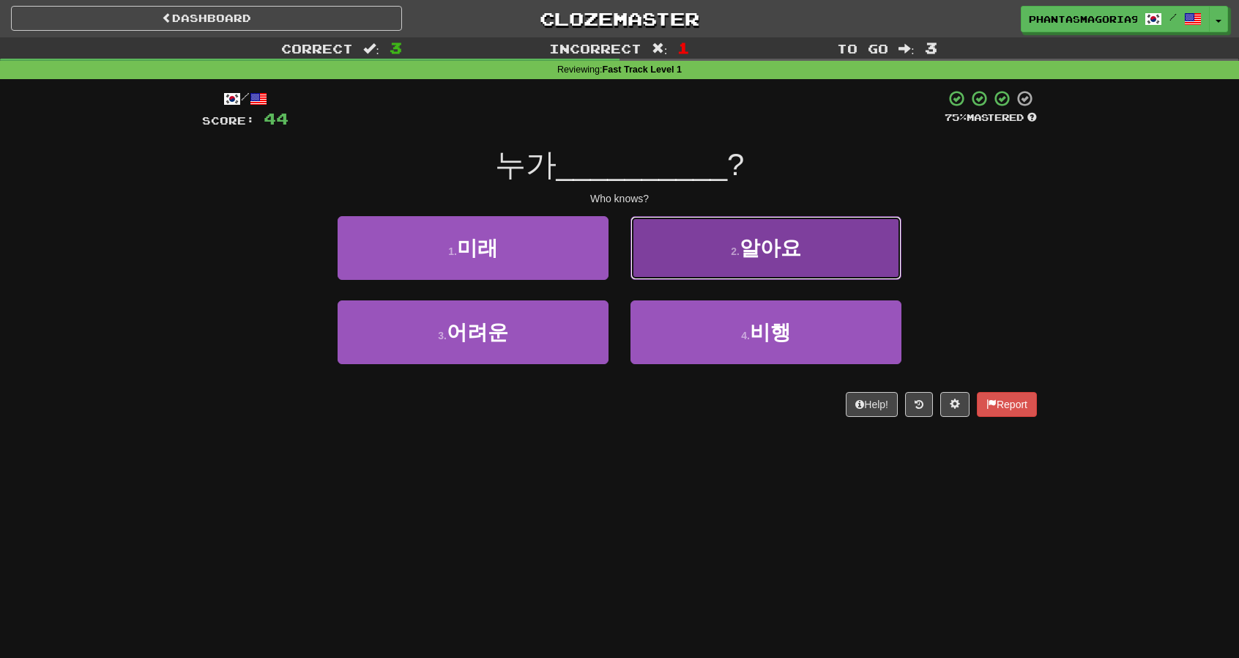
click at [690, 254] on button "2 . 알아요" at bounding box center [765, 248] width 271 height 64
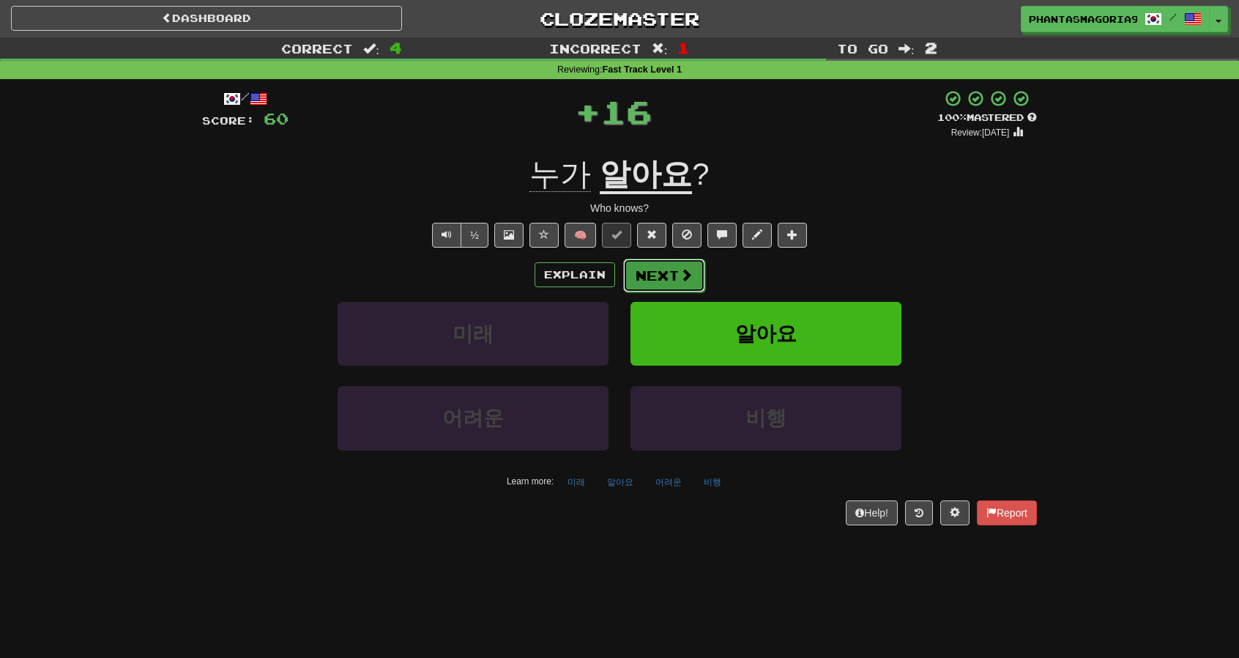
click at [674, 266] on button "Next" at bounding box center [664, 275] width 82 height 34
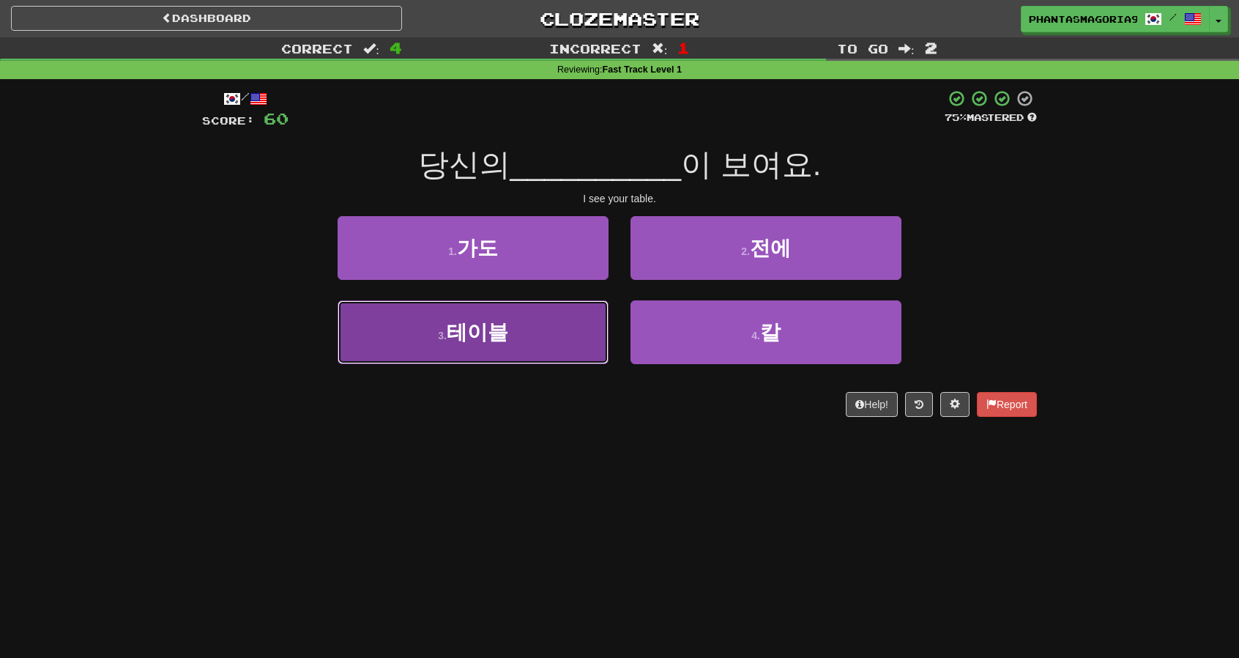
click at [502, 339] on span "테이블" at bounding box center [478, 332] width 62 height 23
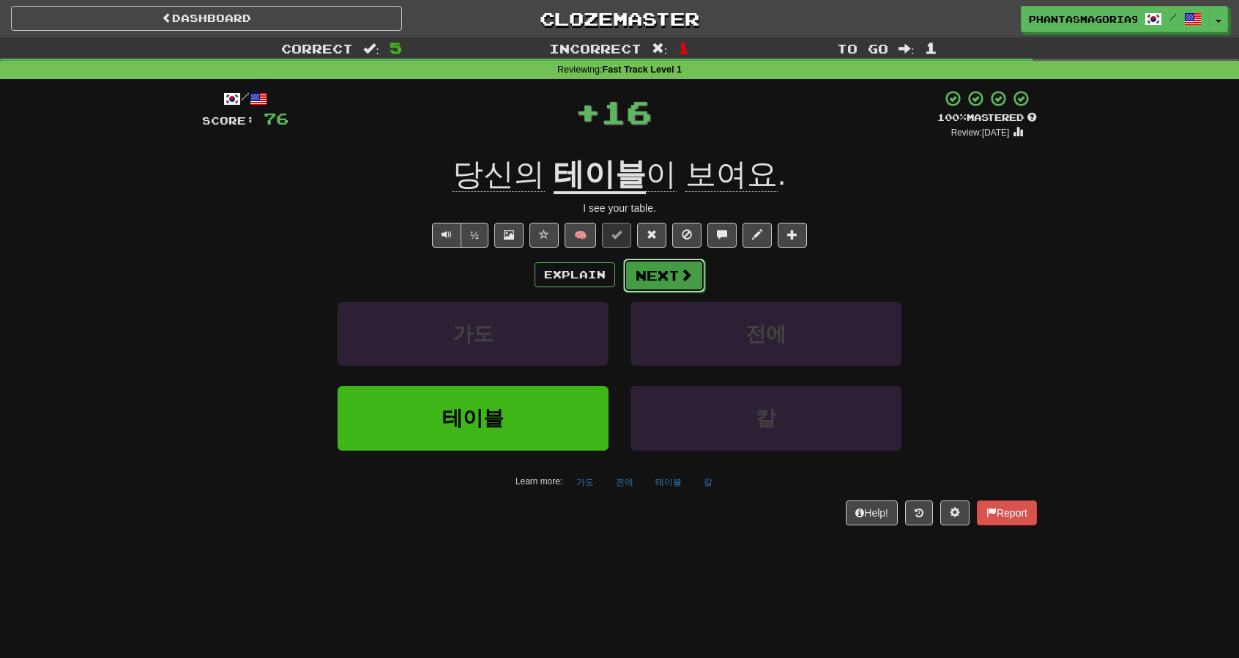
click at [636, 268] on button "Next" at bounding box center [664, 275] width 82 height 34
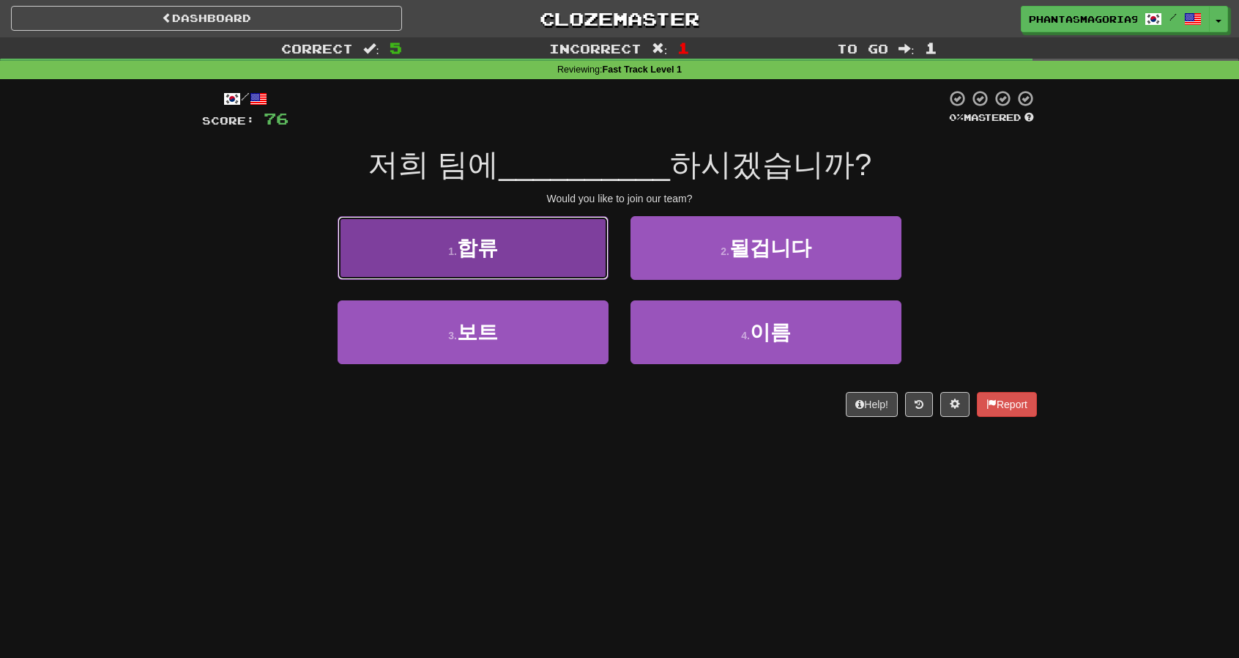
click at [599, 275] on button "1 . 합류" at bounding box center [473, 248] width 271 height 64
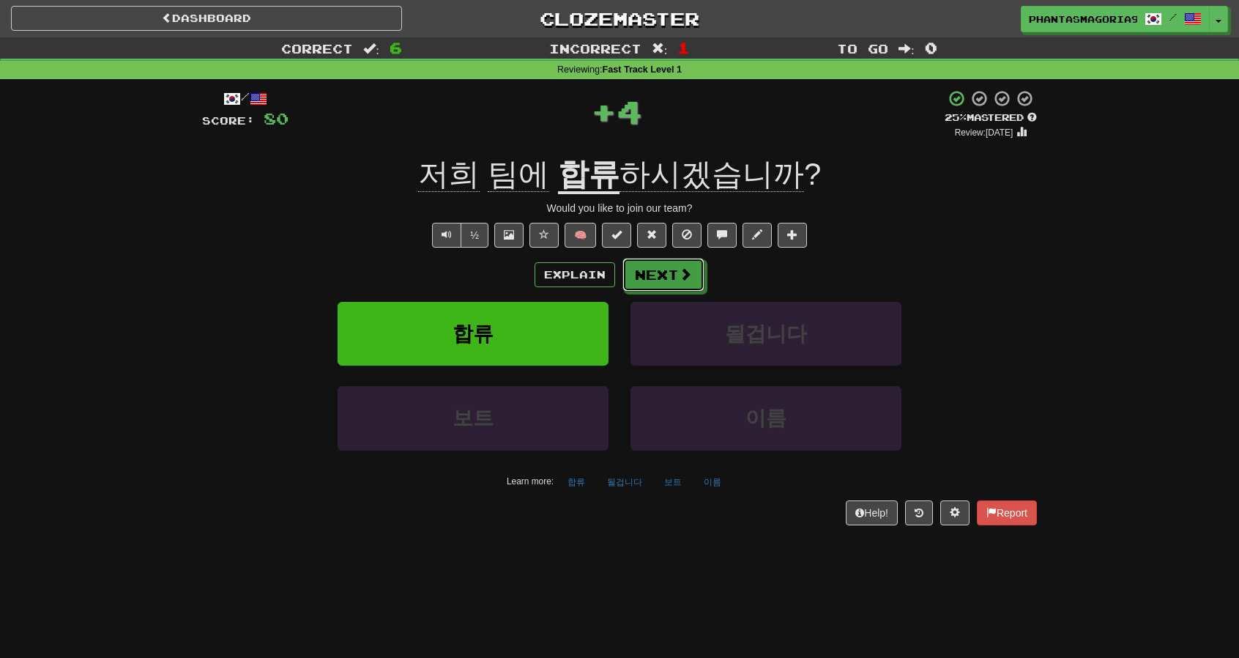
click at [660, 278] on button "Next" at bounding box center [663, 275] width 82 height 34
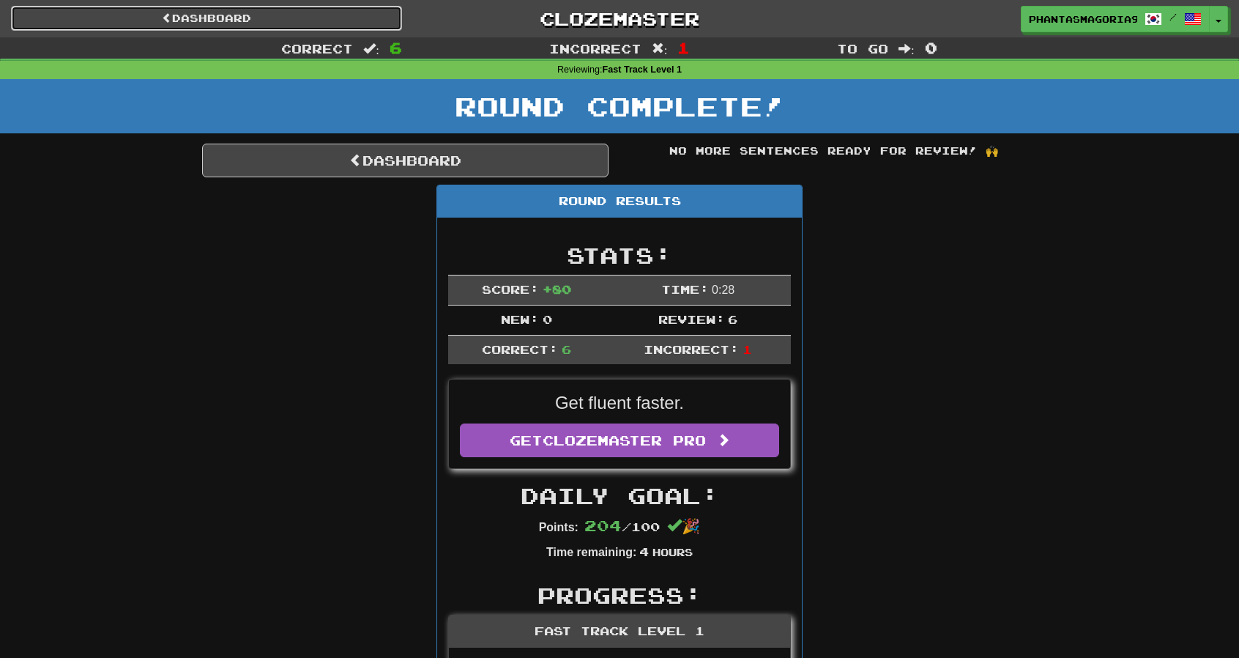
click at [341, 12] on link "Dashboard" at bounding box center [206, 18] width 391 height 25
